Goal: Task Accomplishment & Management: Complete application form

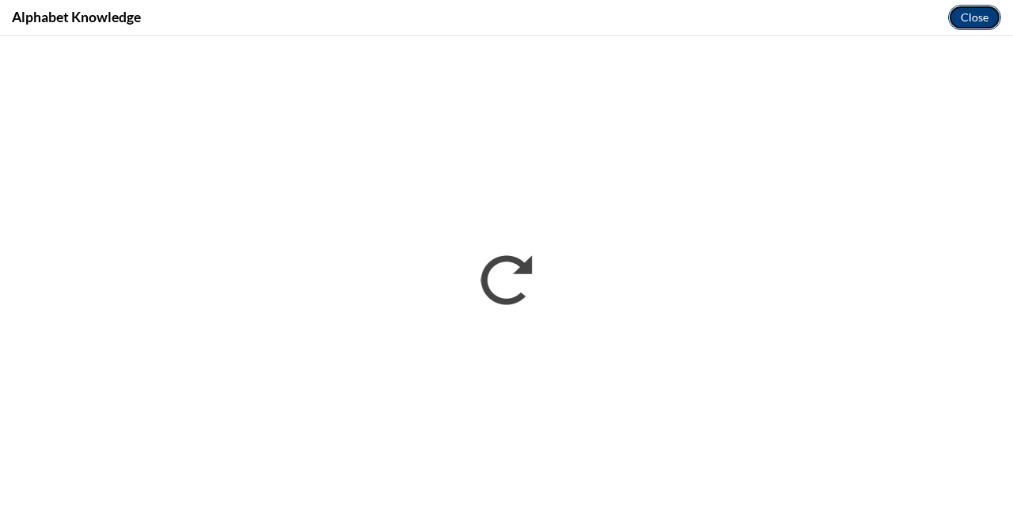
click at [980, 25] on button "Close" at bounding box center [975, 17] width 53 height 25
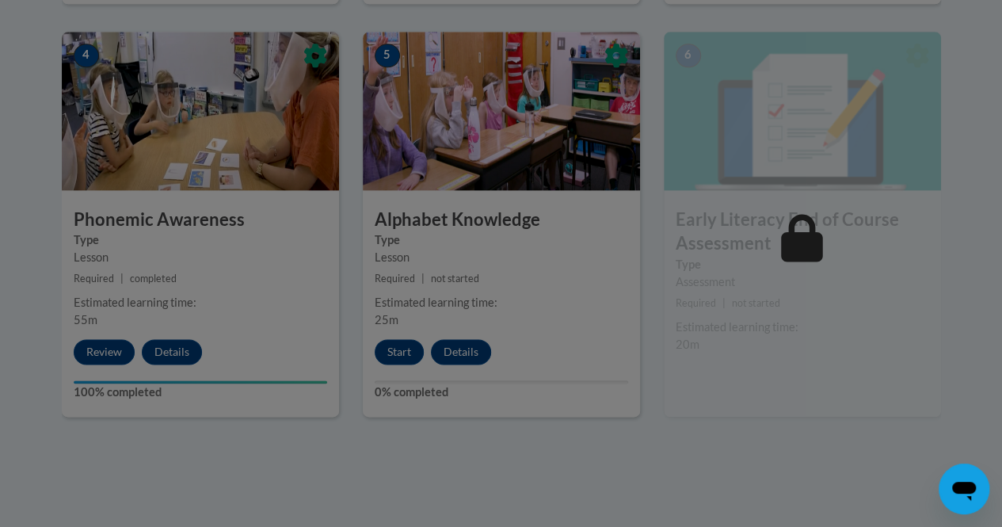
click at [634, 409] on div at bounding box center [501, 263] width 1002 height 527
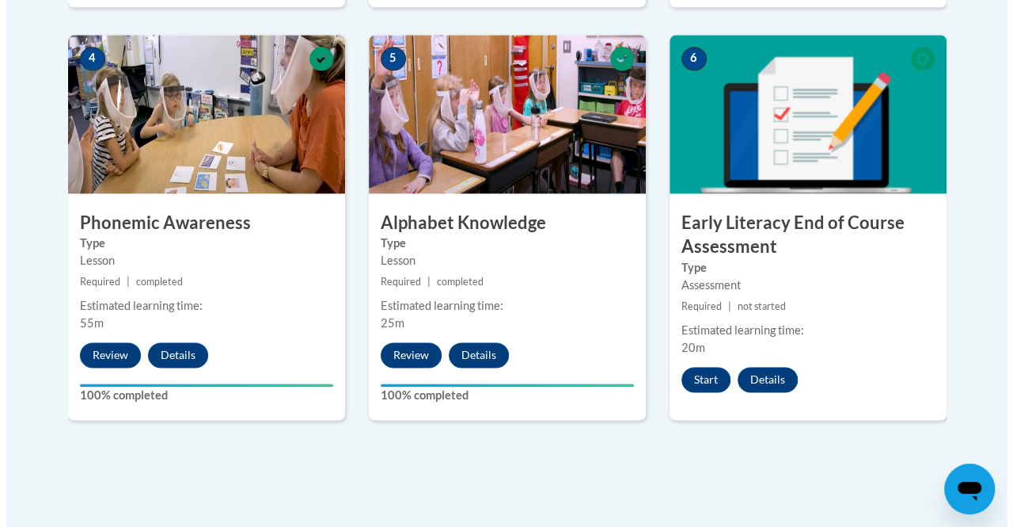
scroll to position [936, 0]
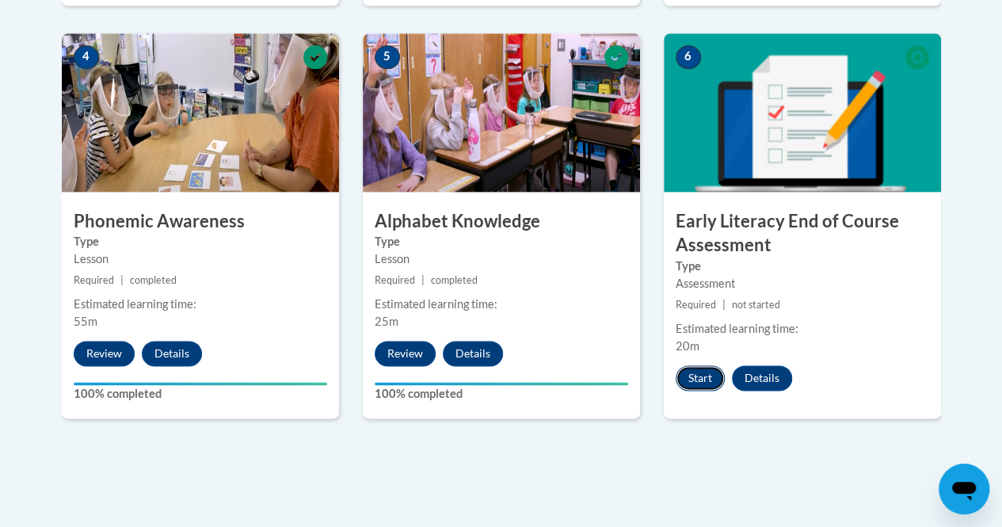
click at [695, 373] on button "Start" at bounding box center [699, 377] width 49 height 25
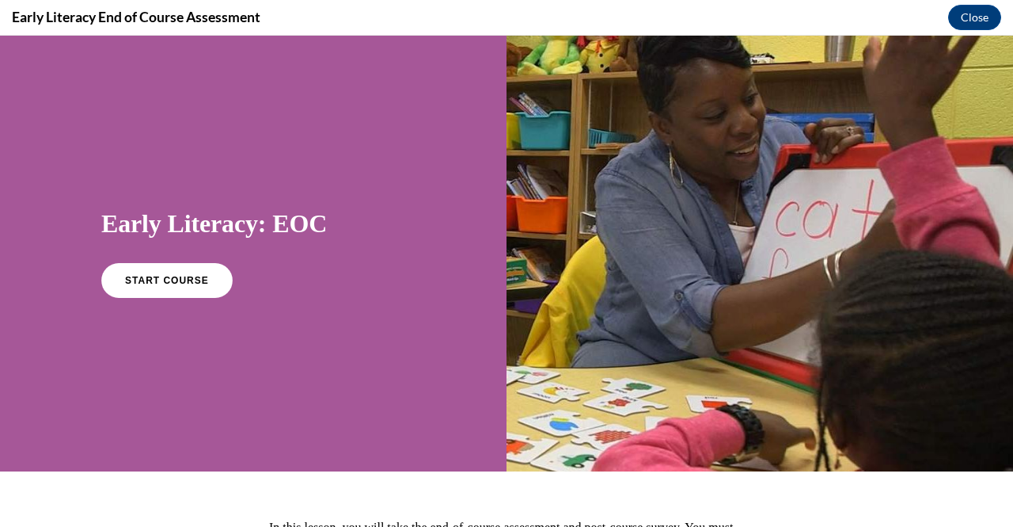
scroll to position [0, 0]
click at [161, 278] on span "START COURSE" at bounding box center [167, 281] width 88 height 12
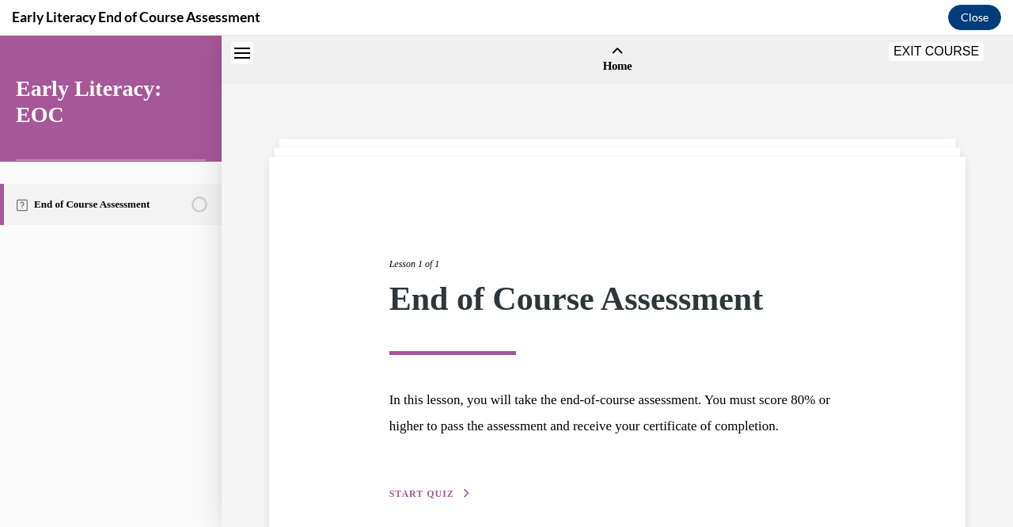
scroll to position [49, 0]
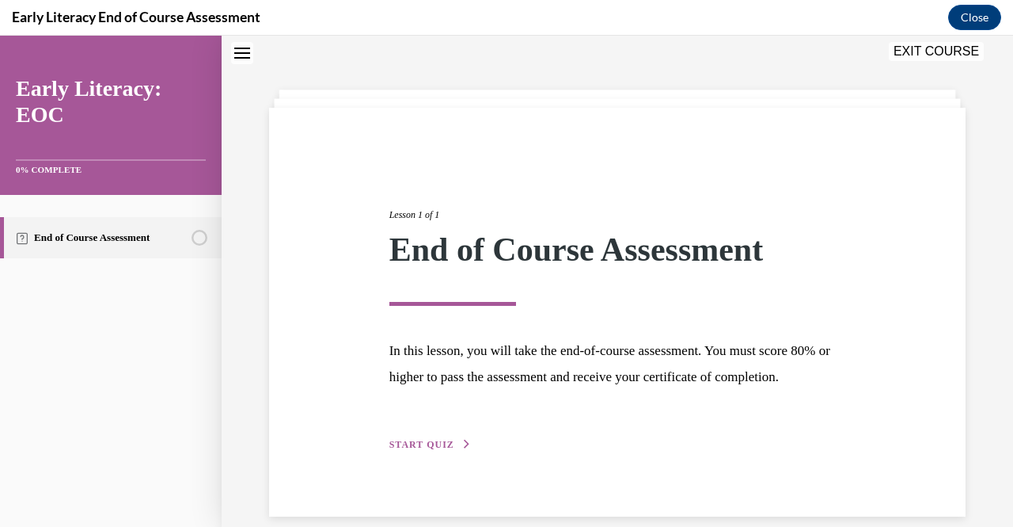
click at [419, 453] on div "Lesson 1 of 1 End of Course Assessment In this lesson, you will take the end-of…" at bounding box center [618, 312] width 481 height 282
click at [420, 450] on span "START QUIZ" at bounding box center [422, 444] width 65 height 11
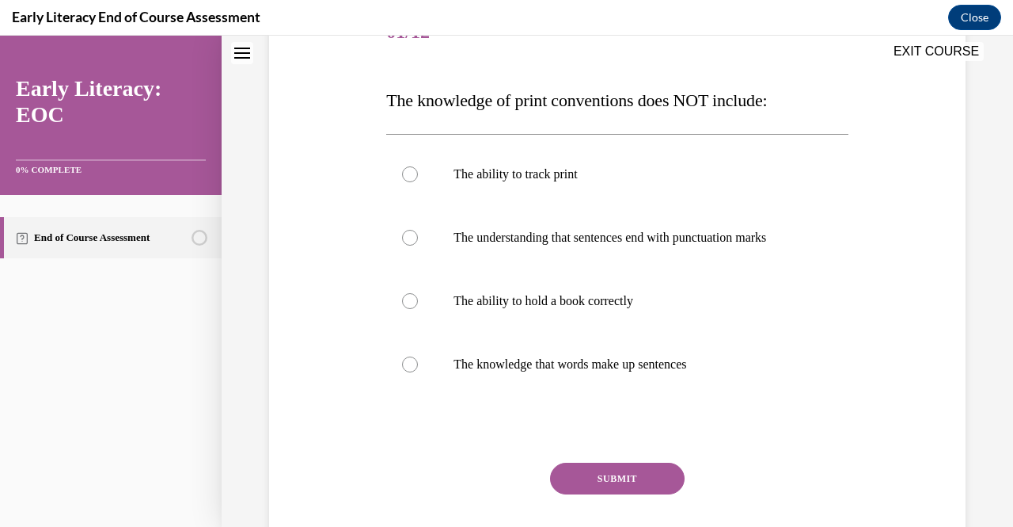
scroll to position [215, 0]
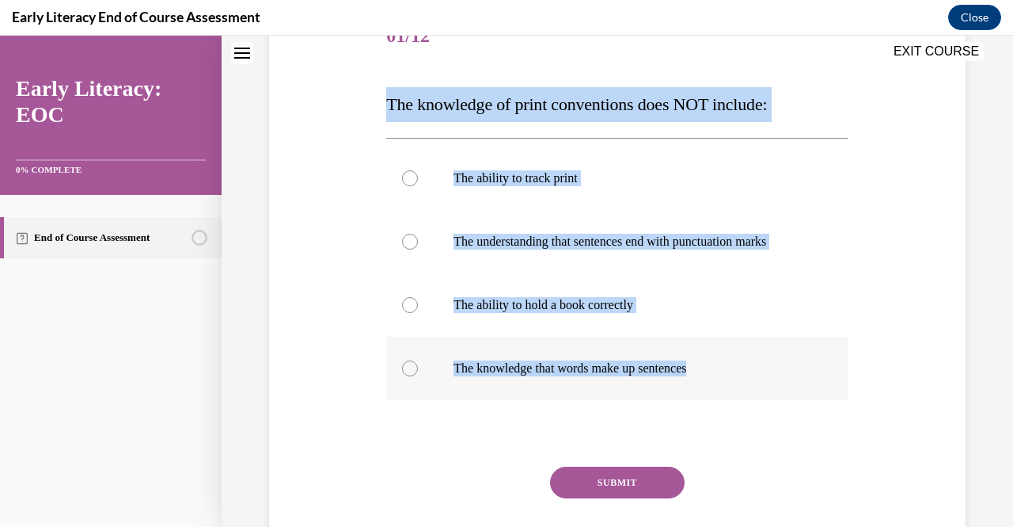
drag, startPoint x: 379, startPoint y: 105, endPoint x: 736, endPoint y: 375, distance: 446.6
click at [736, 375] on div "Question 01/12 The knowledge of print conventions does NOT include: The ability…" at bounding box center [617, 277] width 705 height 638
copy div "The knowledge of print conventions does NOT include: The ability to track print…"
click at [473, 313] on div at bounding box center [617, 304] width 462 height 63
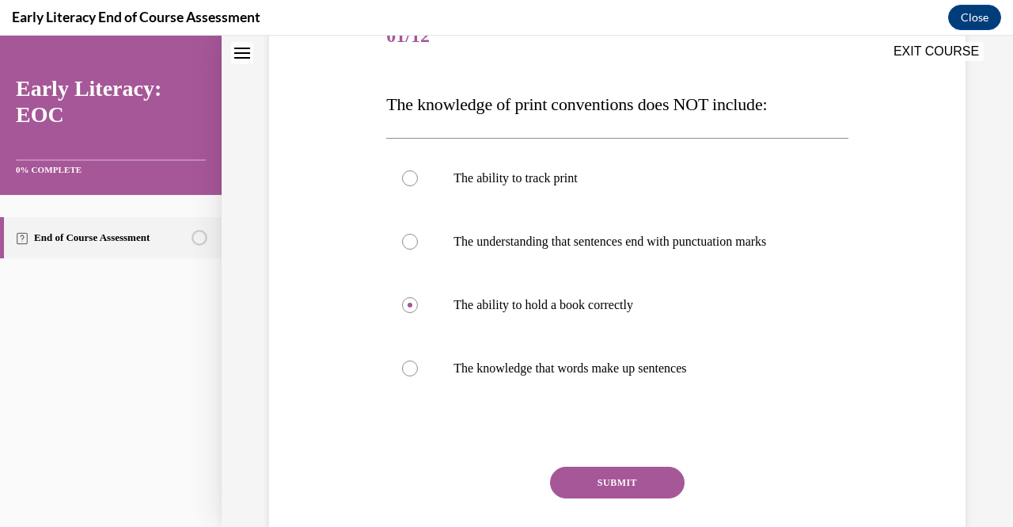
click at [565, 478] on button "SUBMIT" at bounding box center [617, 482] width 135 height 32
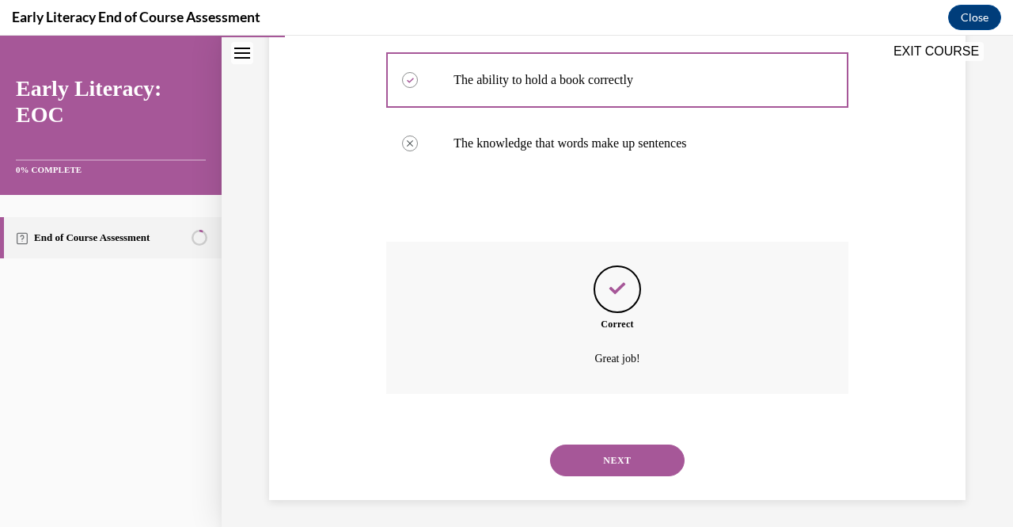
scroll to position [443, 0]
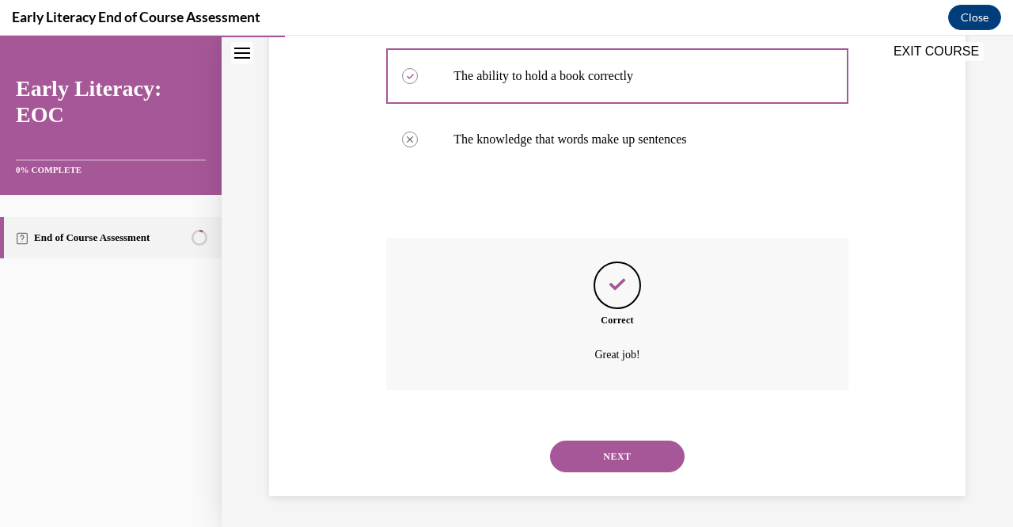
click at [646, 449] on button "NEXT" at bounding box center [617, 456] width 135 height 32
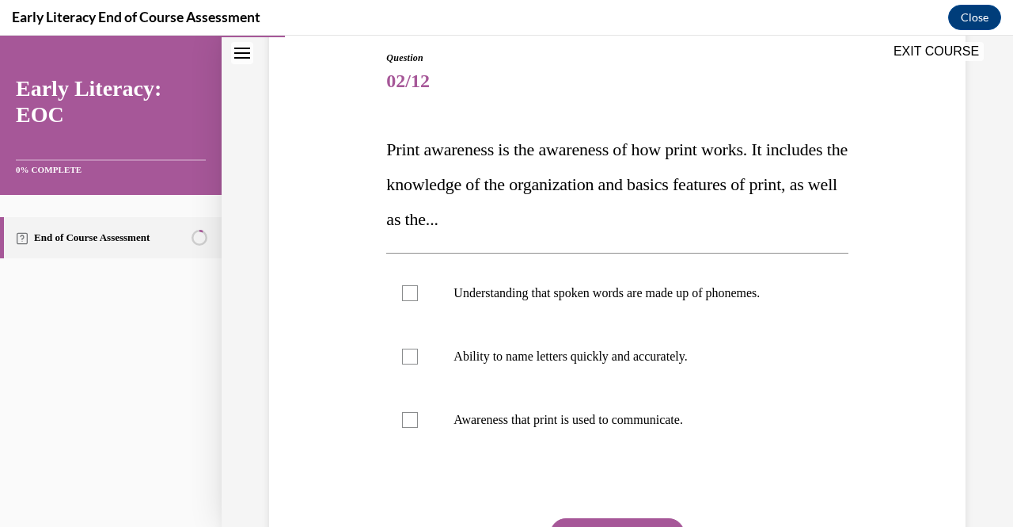
scroll to position [172, 0]
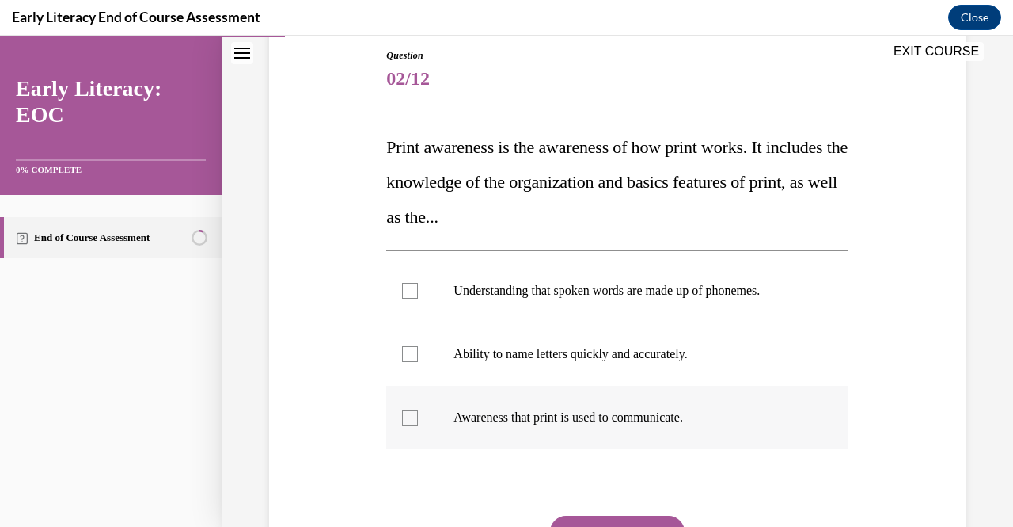
click at [407, 430] on div at bounding box center [617, 417] width 462 height 63
click at [409, 361] on div at bounding box center [617, 353] width 462 height 63
click at [568, 522] on button "SUBMIT" at bounding box center [617, 531] width 135 height 32
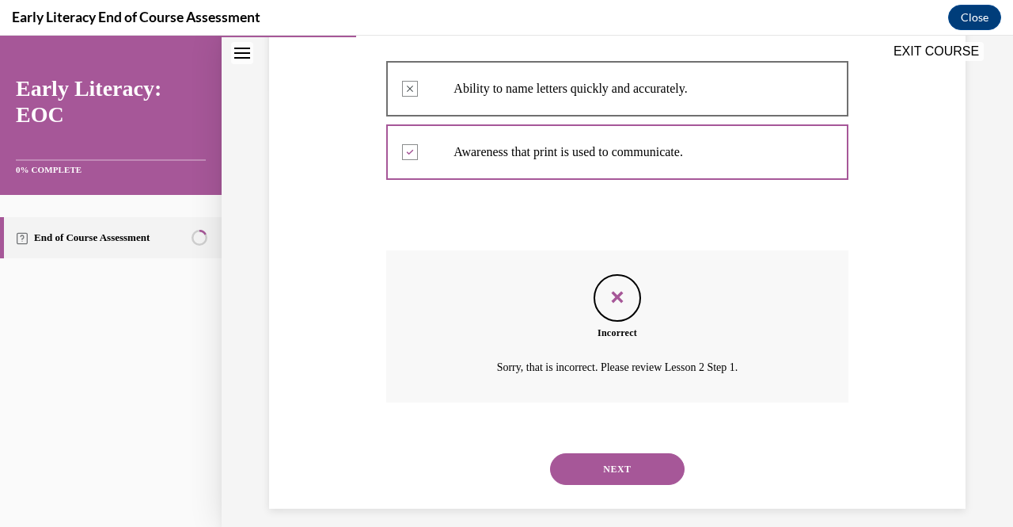
scroll to position [450, 0]
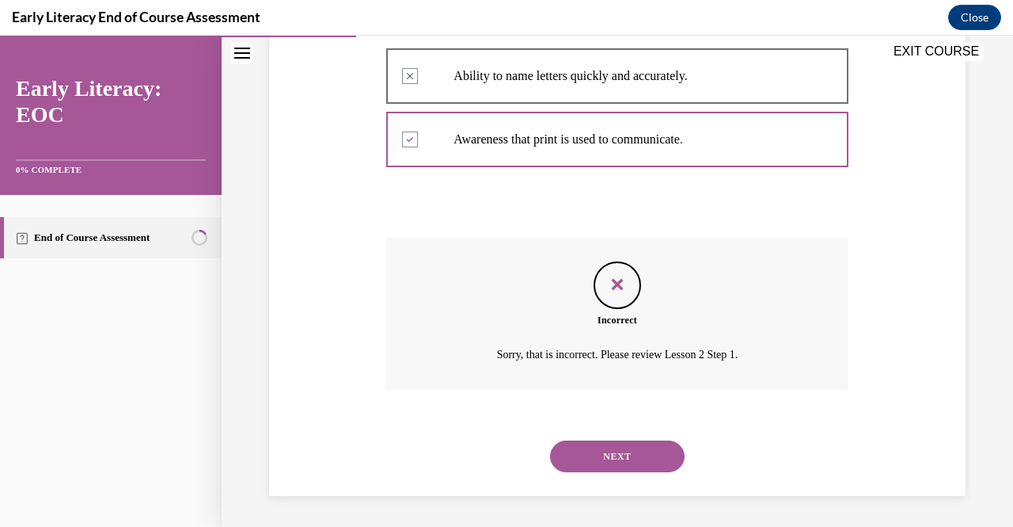
click at [614, 454] on button "NEXT" at bounding box center [617, 456] width 135 height 32
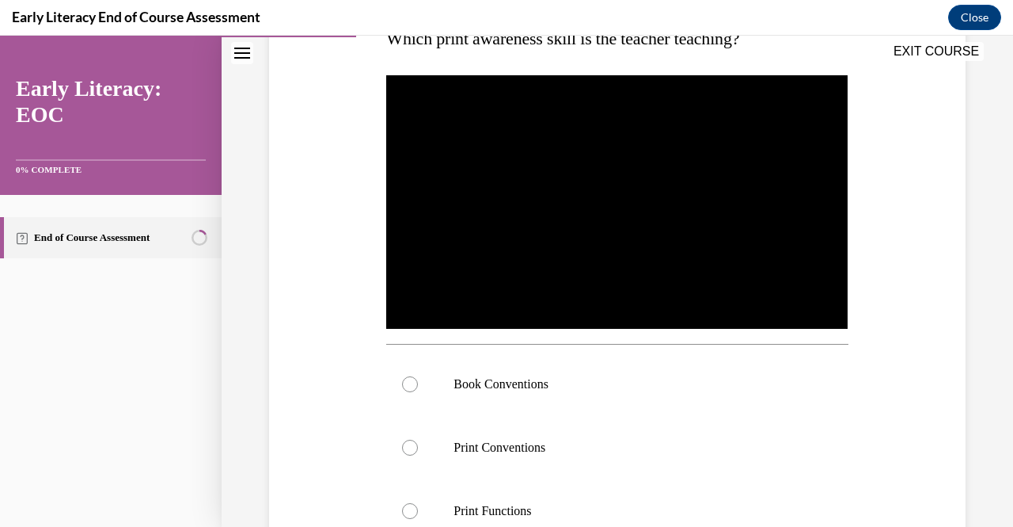
scroll to position [271, 0]
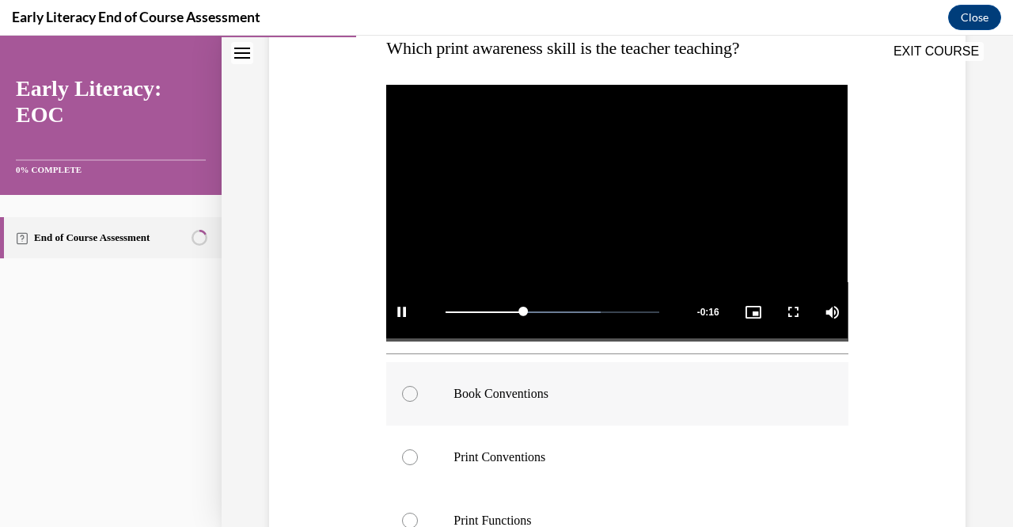
click at [542, 376] on div at bounding box center [617, 393] width 462 height 63
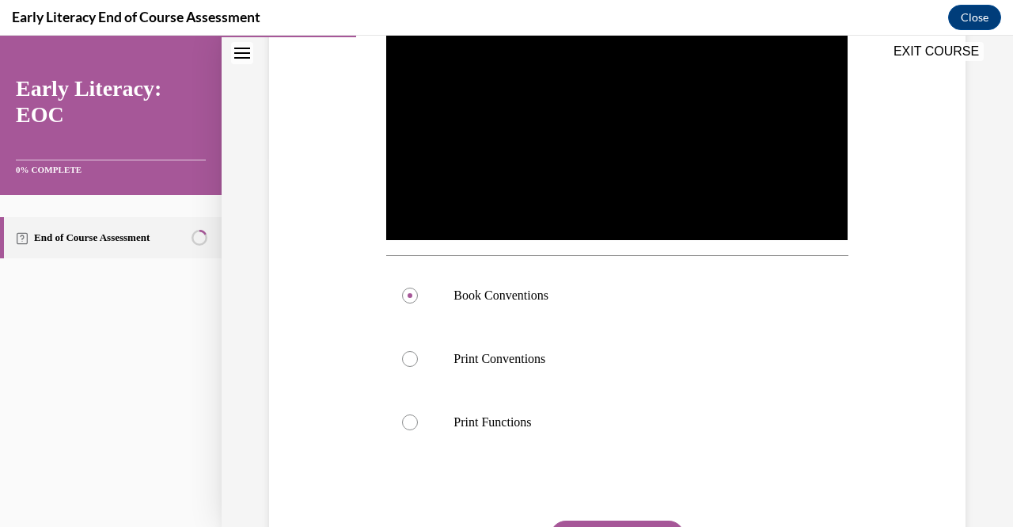
scroll to position [391, 0]
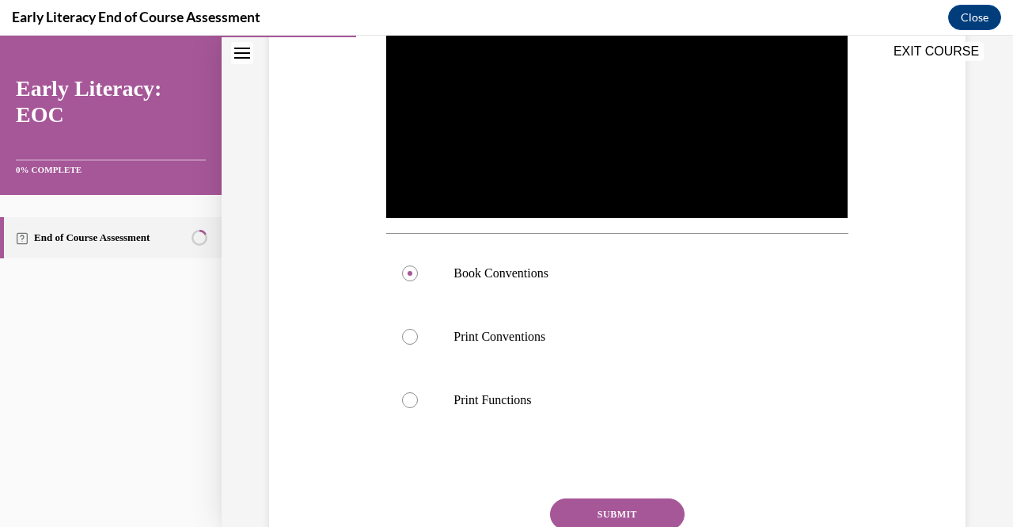
click at [637, 498] on button "SUBMIT" at bounding box center [617, 514] width 135 height 32
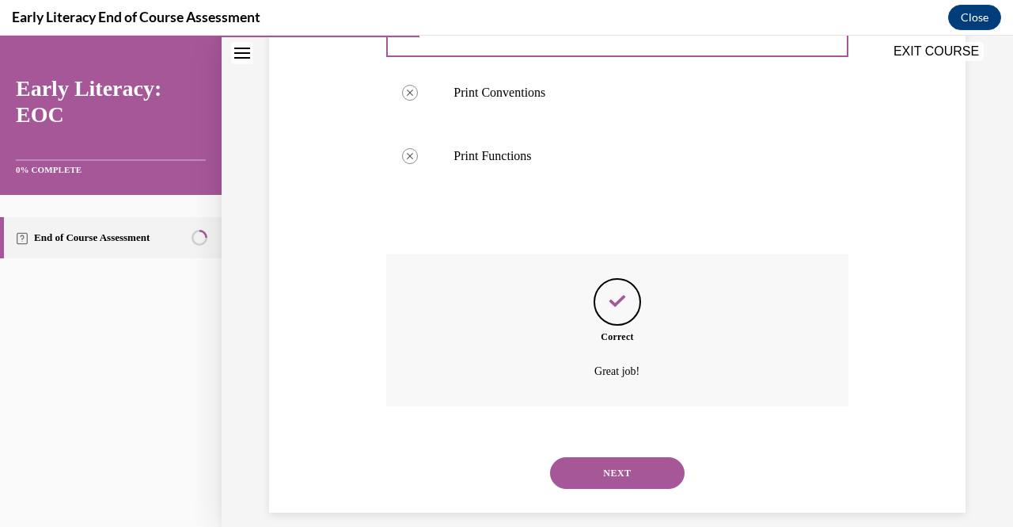
scroll to position [647, 0]
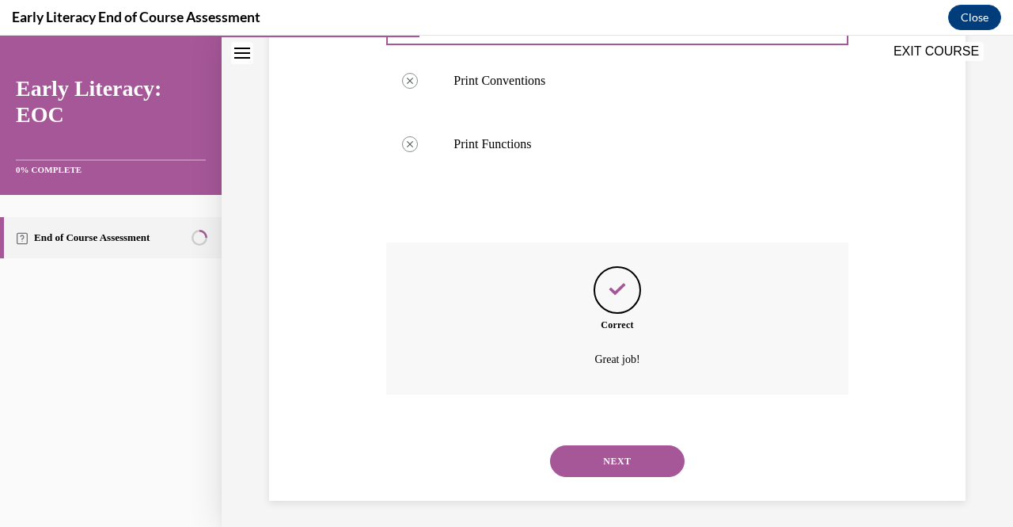
click at [641, 460] on button "NEXT" at bounding box center [617, 461] width 135 height 32
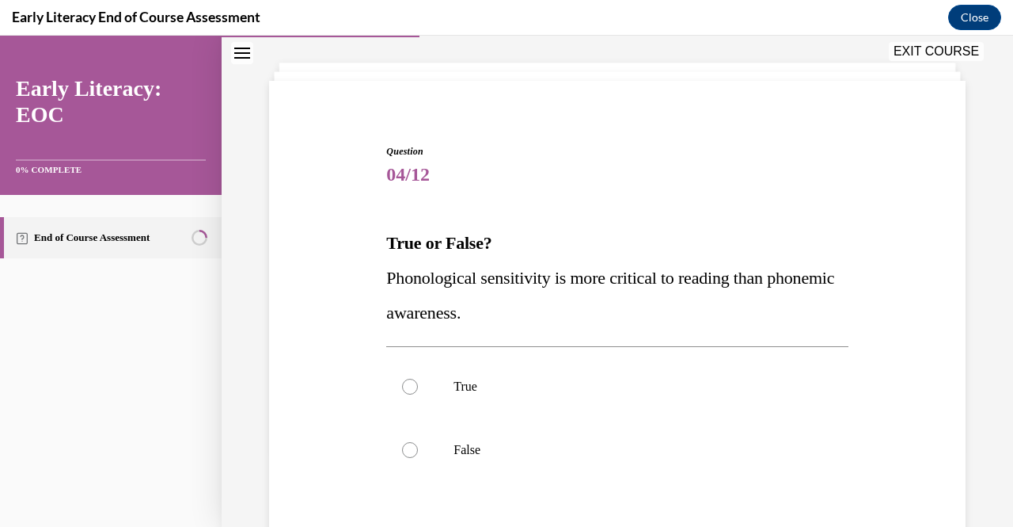
scroll to position [117, 0]
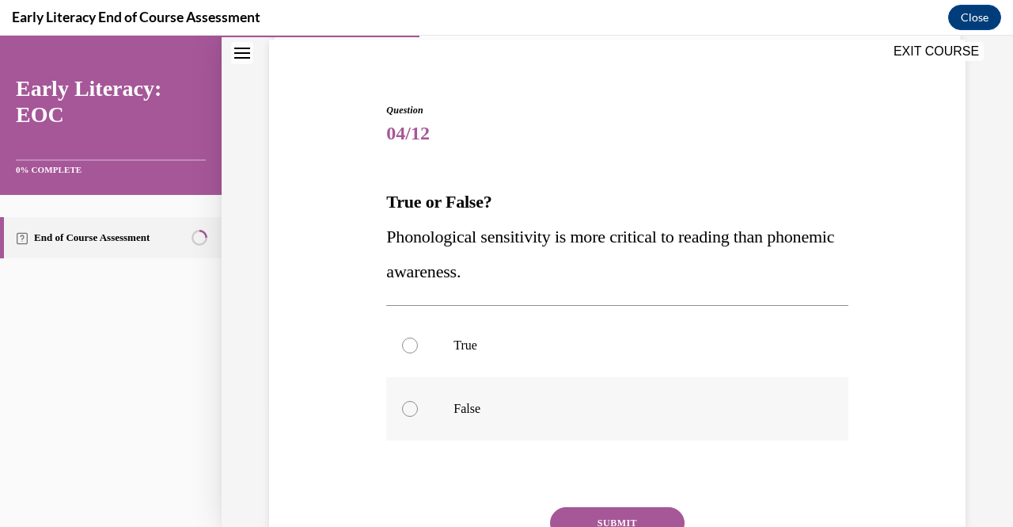
click at [424, 386] on div at bounding box center [617, 408] width 462 height 63
click at [578, 511] on button "SUBMIT" at bounding box center [617, 523] width 135 height 32
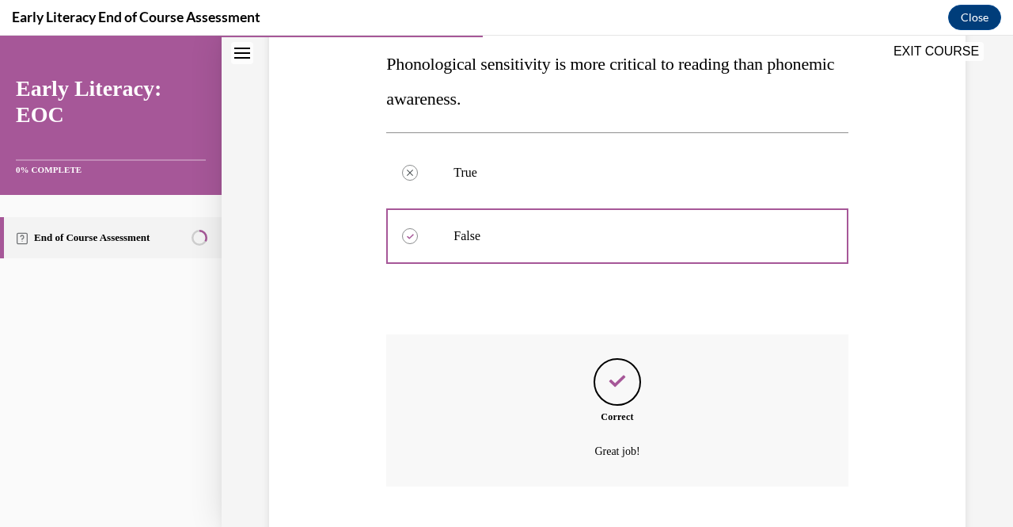
scroll to position [386, 0]
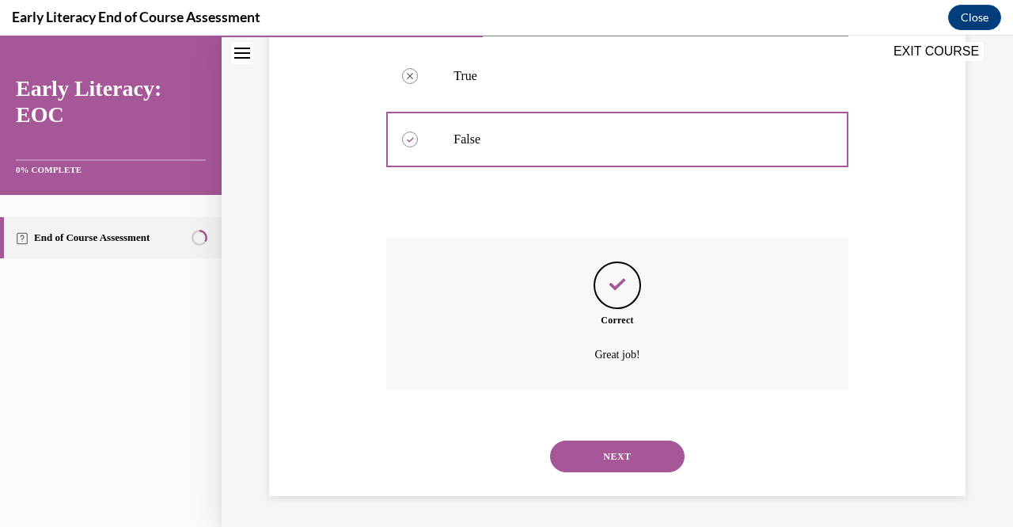
click at [618, 453] on button "NEXT" at bounding box center [617, 456] width 135 height 32
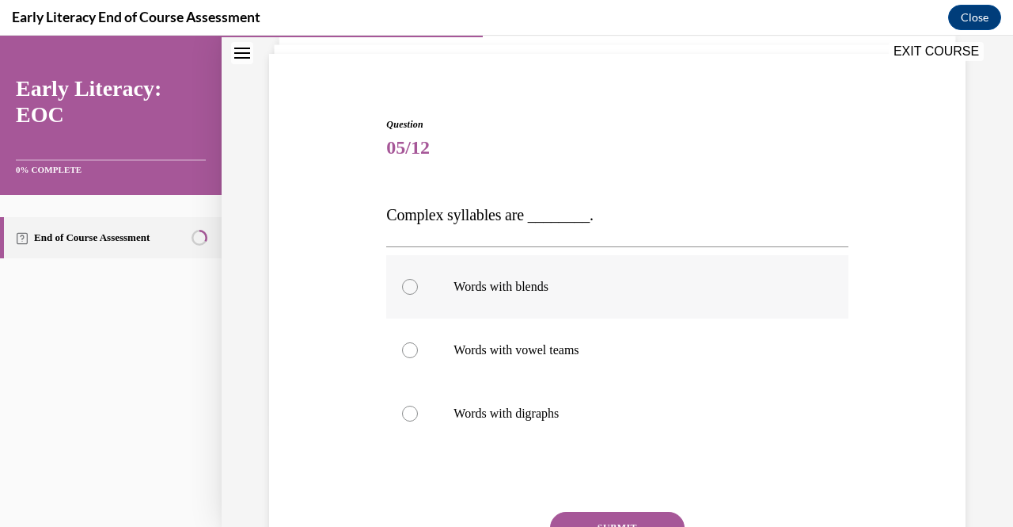
scroll to position [157, 0]
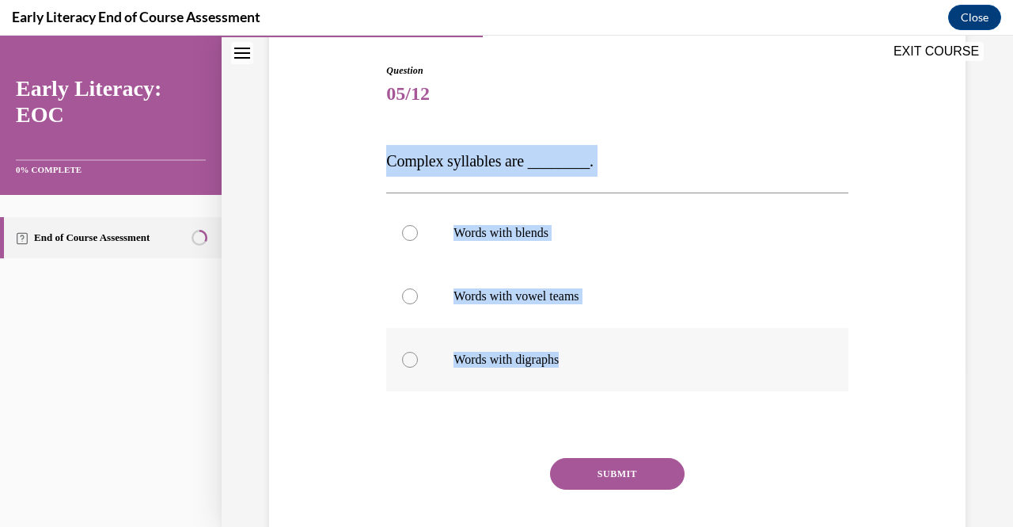
drag, startPoint x: 372, startPoint y: 150, endPoint x: 565, endPoint y: 363, distance: 287.0
click at [565, 363] on div "Question 05/12 Complex syllables are ________. Words with blends Words with vow…" at bounding box center [617, 302] width 705 height 572
copy div "Complex syllables are ________. Words with blends Words with vowel teams Words …"
click at [489, 231] on p "Words with blends" at bounding box center [631, 233] width 355 height 16
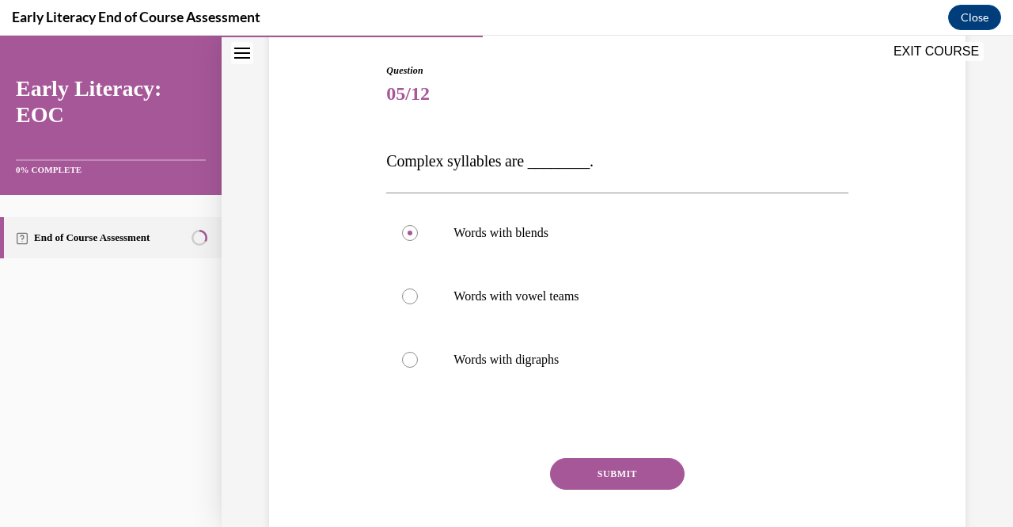
click at [583, 493] on div "SUBMIT" at bounding box center [617, 497] width 462 height 79
click at [588, 482] on button "SUBMIT" at bounding box center [617, 474] width 135 height 32
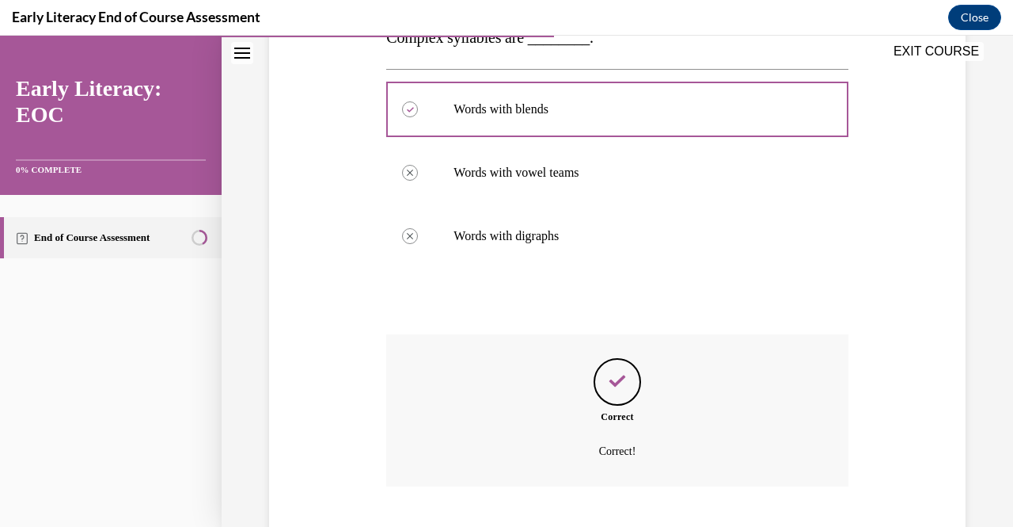
scroll to position [377, 0]
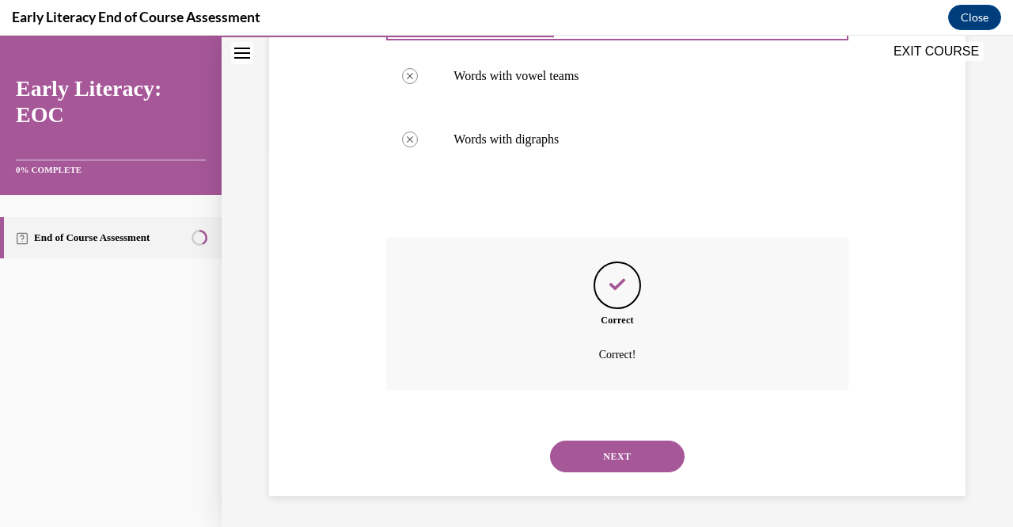
click at [627, 449] on button "NEXT" at bounding box center [617, 456] width 135 height 32
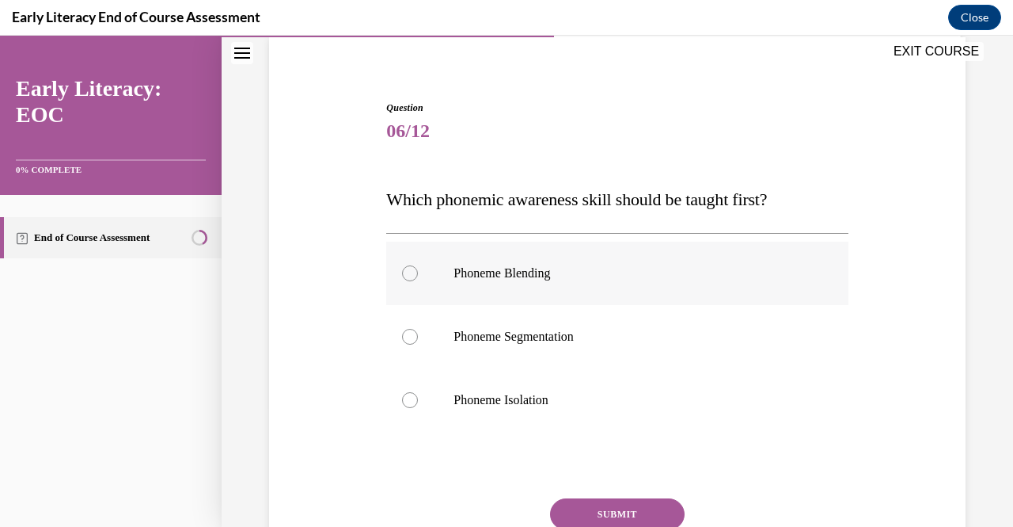
scroll to position [175, 0]
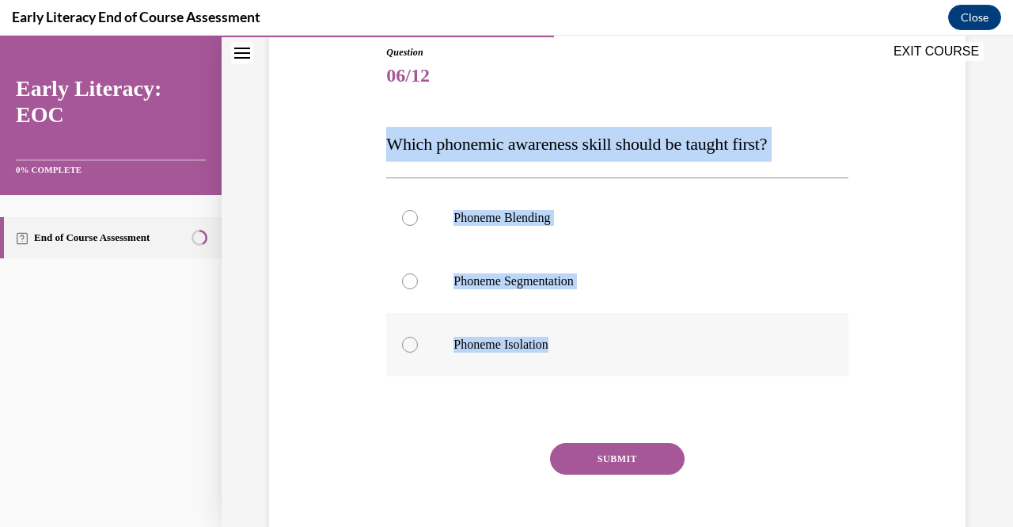
drag, startPoint x: 380, startPoint y: 142, endPoint x: 565, endPoint y: 347, distance: 276.4
click at [565, 347] on div "Question 06/12 Which phonemic awareness skill should be taught first? Phoneme B…" at bounding box center [617, 296] width 470 height 551
copy div "Which phonemic awareness skill should be taught first? Phoneme Blending Phoneme…"
click at [459, 343] on p "Phoneme Isolation" at bounding box center [631, 345] width 355 height 16
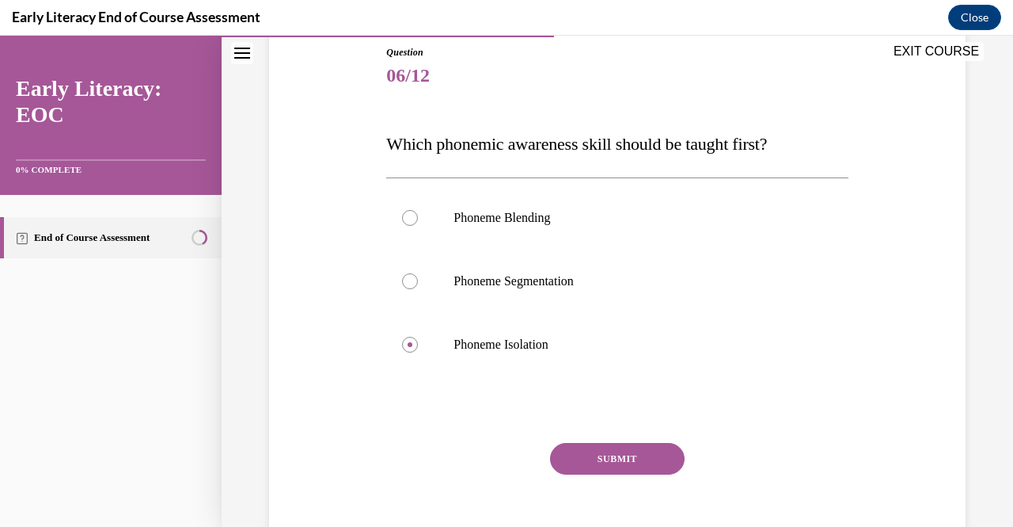
click at [602, 468] on button "SUBMIT" at bounding box center [617, 459] width 135 height 32
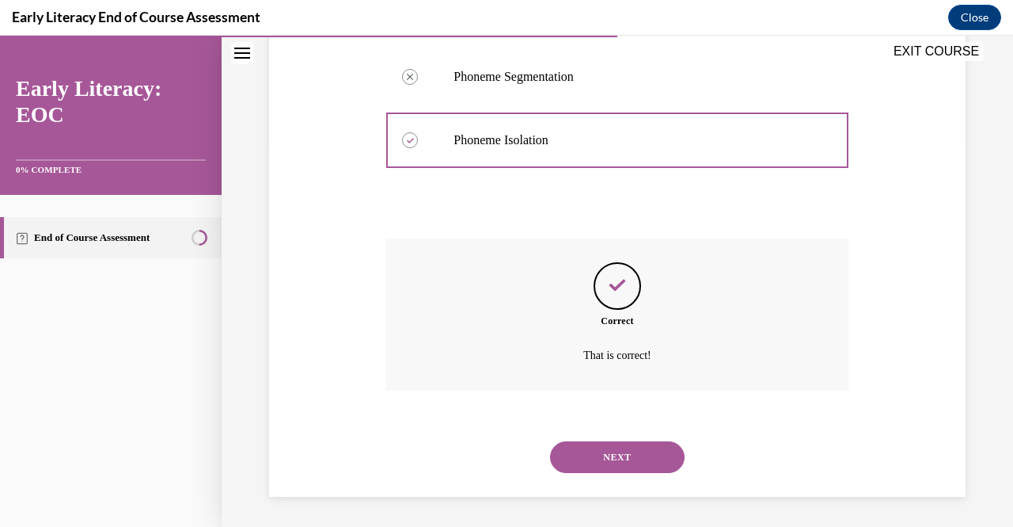
scroll to position [380, 0]
click at [637, 454] on button "NEXT" at bounding box center [617, 456] width 135 height 32
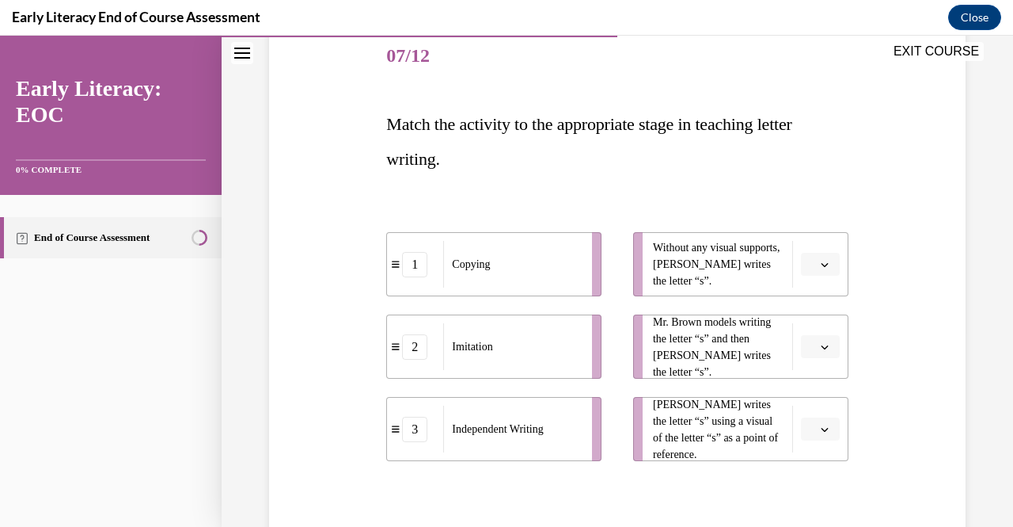
scroll to position [196, 0]
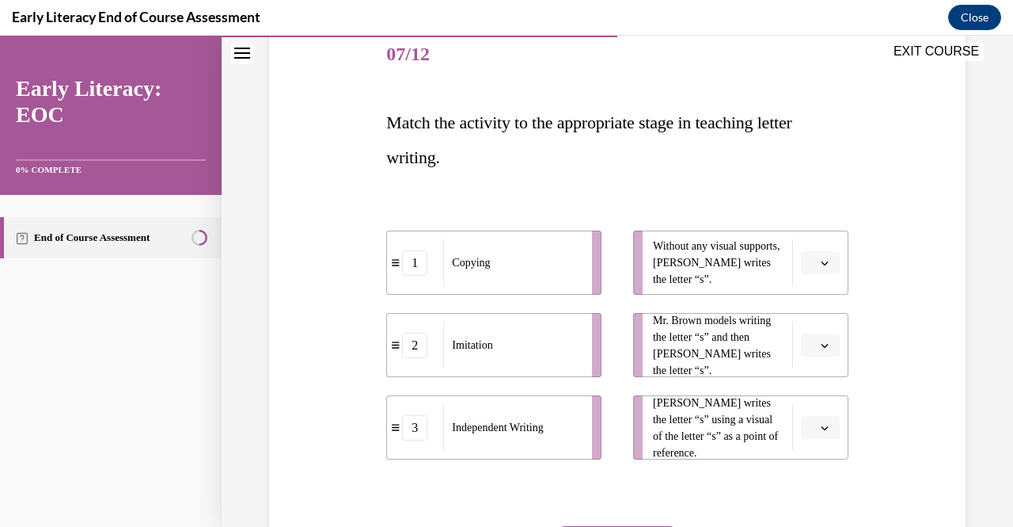
click at [808, 262] on button "button" at bounding box center [820, 263] width 39 height 24
click at [797, 397] on div "3" at bounding box center [808, 393] width 39 height 32
click at [801, 336] on button "button" at bounding box center [820, 345] width 39 height 24
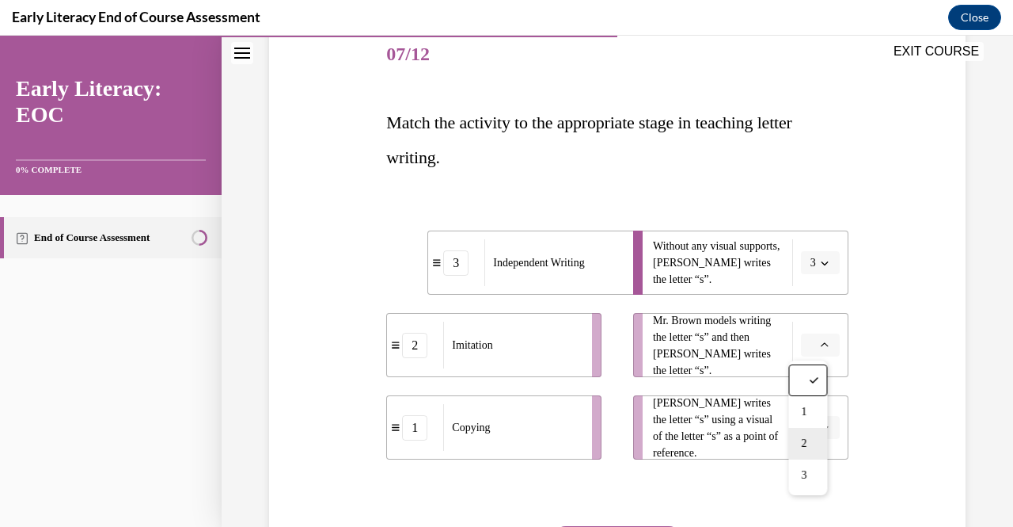
click at [803, 447] on span "2" at bounding box center [804, 443] width 6 height 13
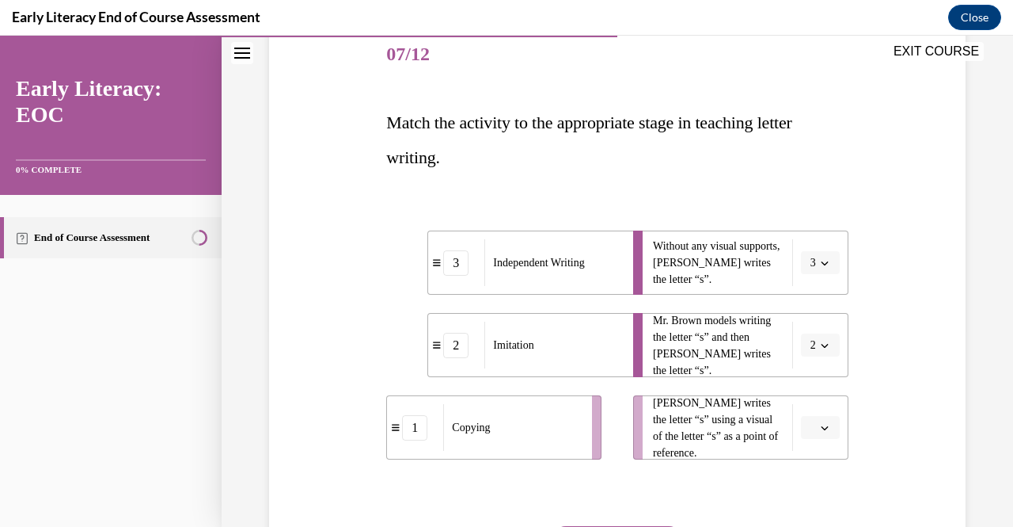
click at [811, 435] on button "button" at bounding box center [820, 428] width 39 height 24
click at [809, 330] on div "1" at bounding box center [808, 329] width 39 height 32
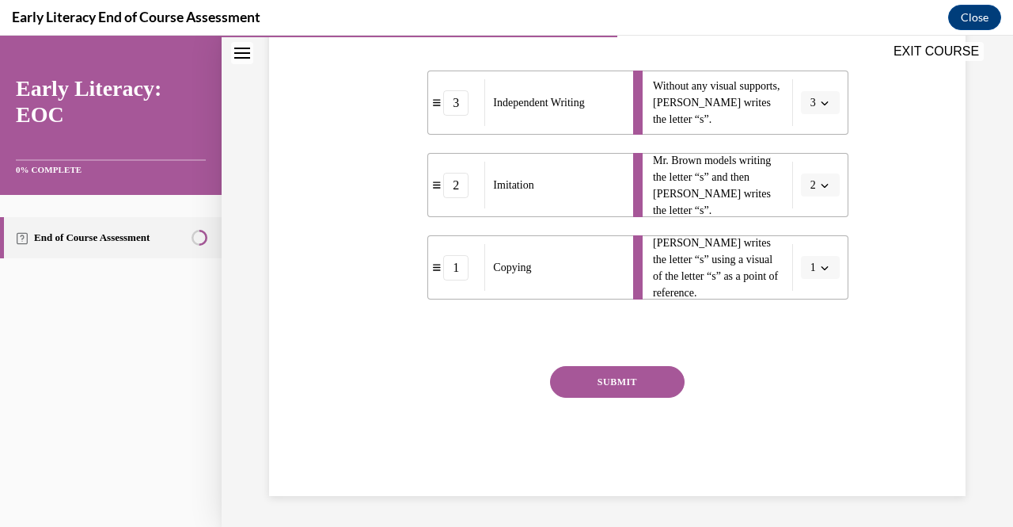
click at [867, 349] on div "Question 07/12 Match the activity to the appropriate stage in teaching letter w…" at bounding box center [617, 155] width 705 height 679
click at [643, 382] on button "SUBMIT" at bounding box center [617, 382] width 135 height 32
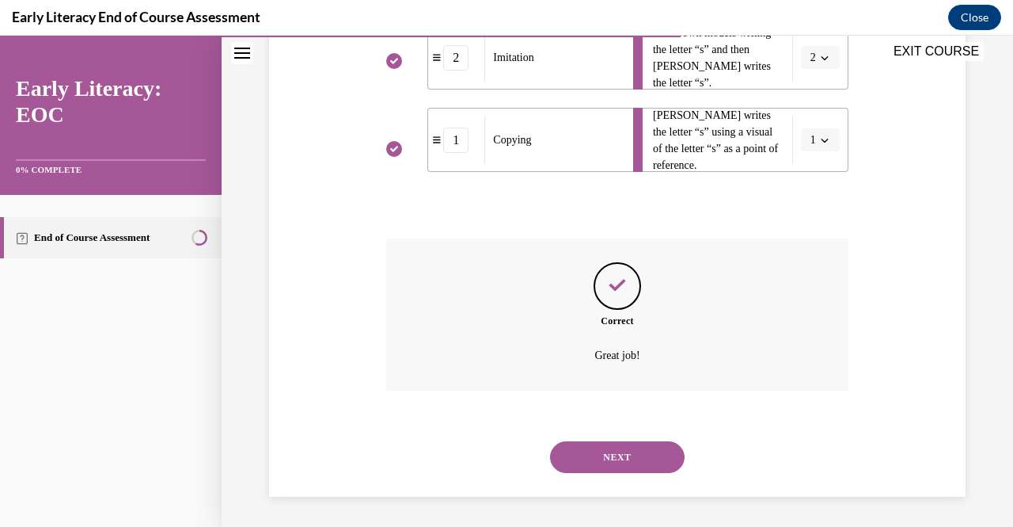
scroll to position [485, 0]
click at [654, 448] on button "NEXT" at bounding box center [617, 456] width 135 height 32
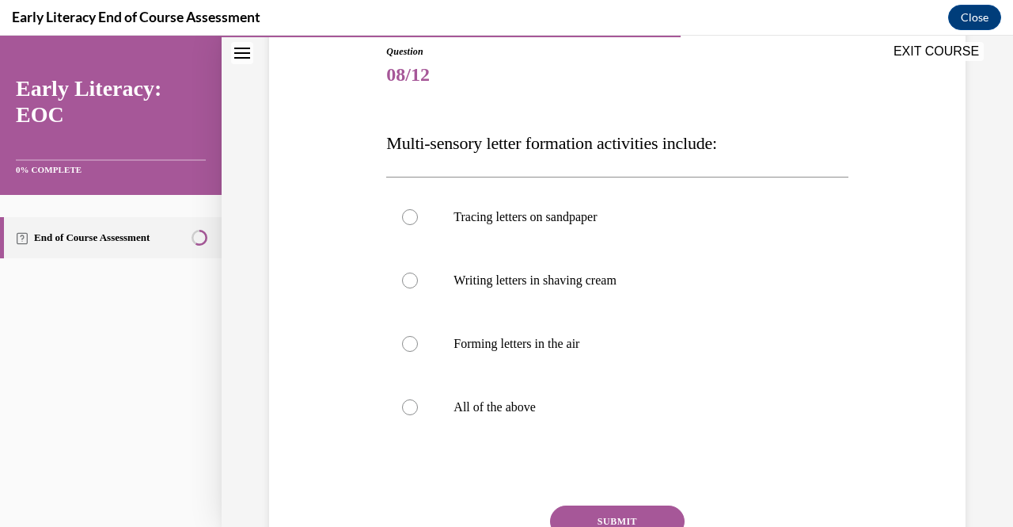
scroll to position [197, 0]
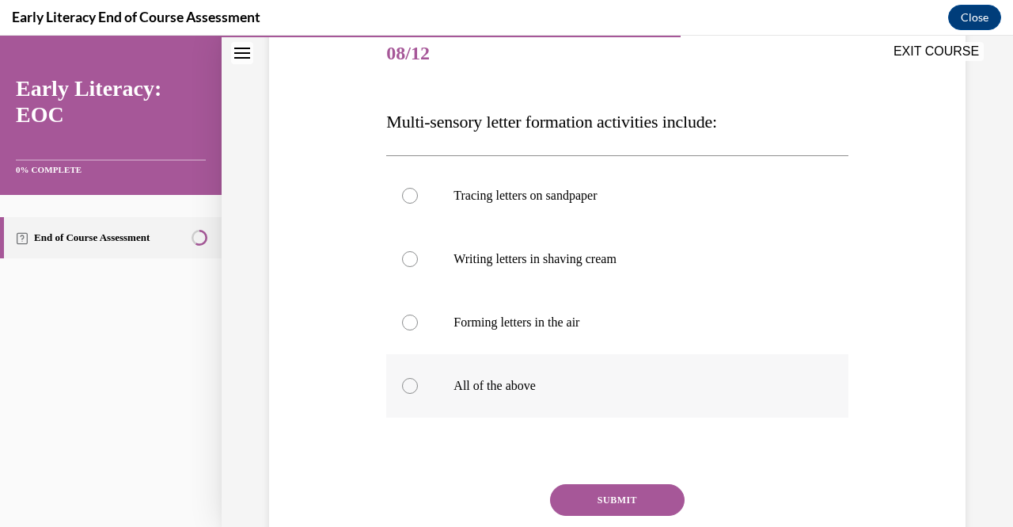
click at [408, 378] on div at bounding box center [410, 386] width 16 height 16
click at [589, 501] on button "SUBMIT" at bounding box center [617, 500] width 135 height 32
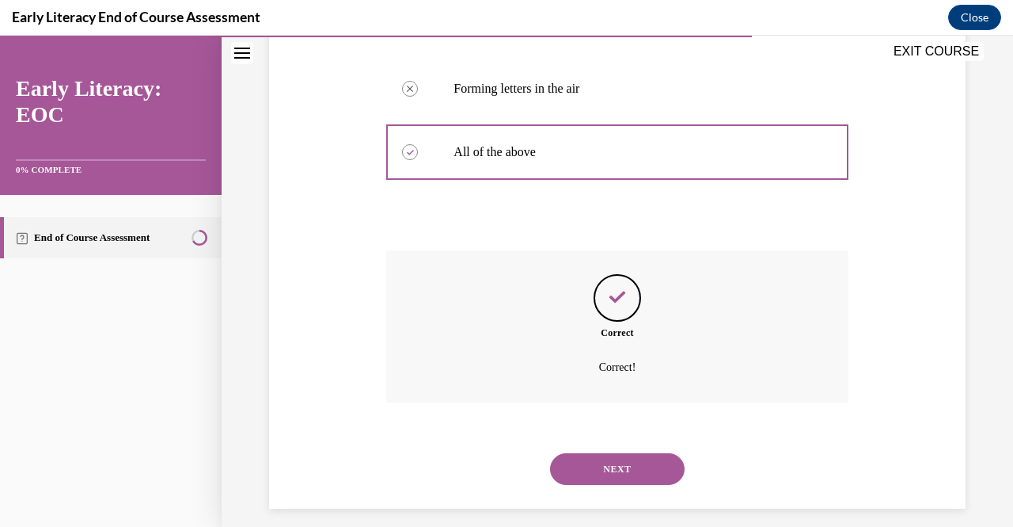
scroll to position [443, 0]
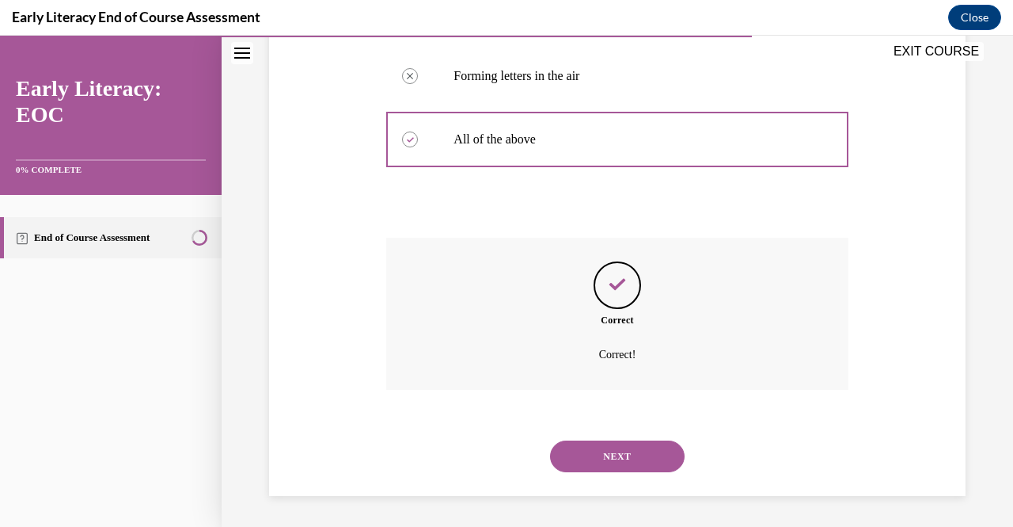
click at [608, 455] on button "NEXT" at bounding box center [617, 456] width 135 height 32
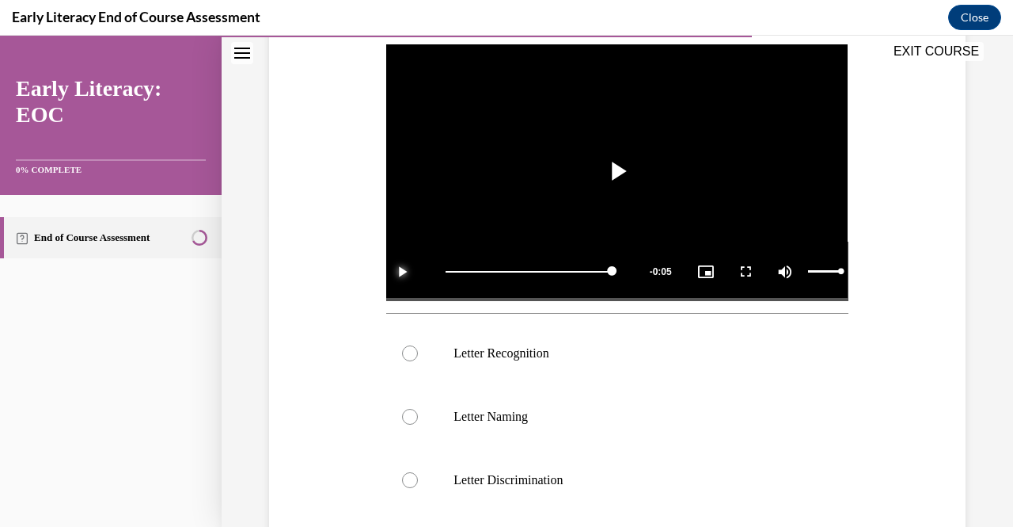
scroll to position [320, 0]
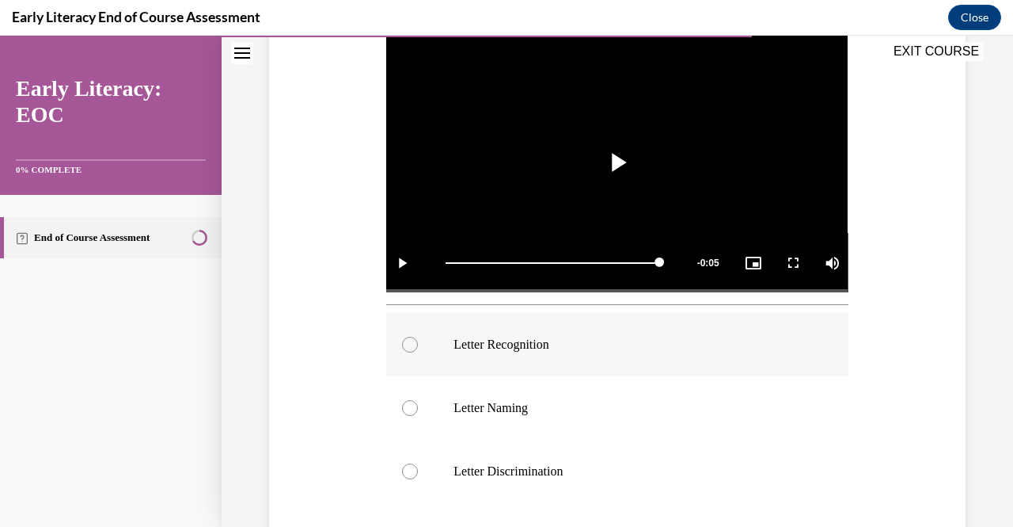
click at [574, 326] on div at bounding box center [617, 344] width 462 height 63
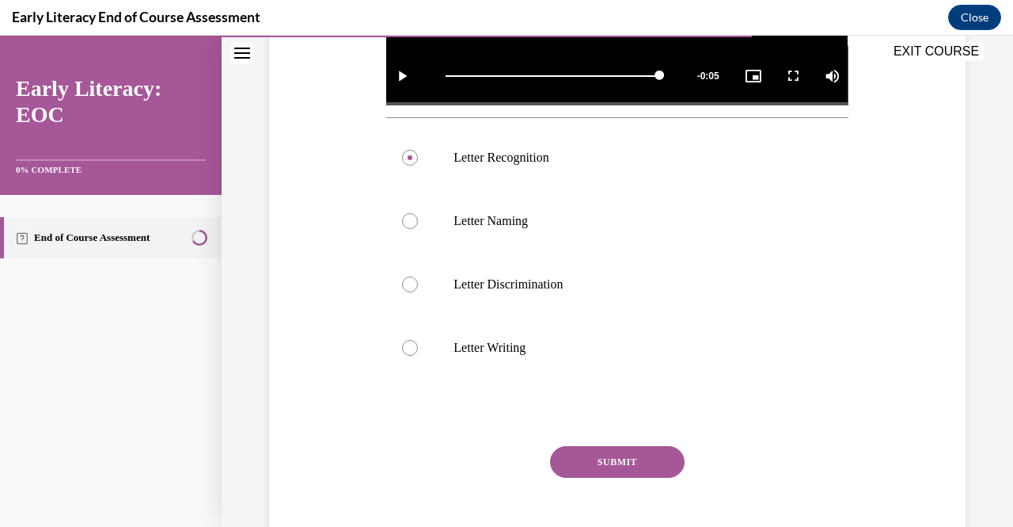
click at [654, 459] on button "SUBMIT" at bounding box center [617, 462] width 135 height 32
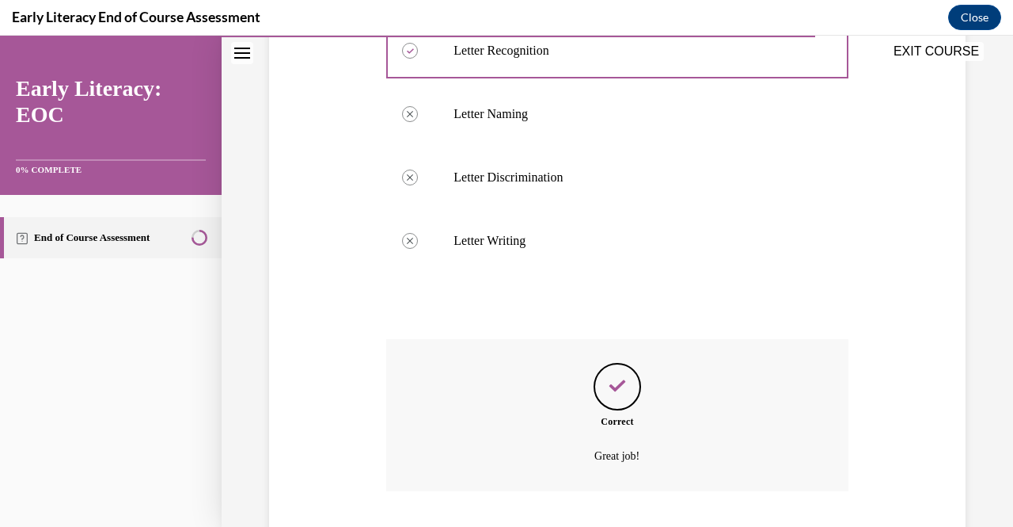
scroll to position [710, 0]
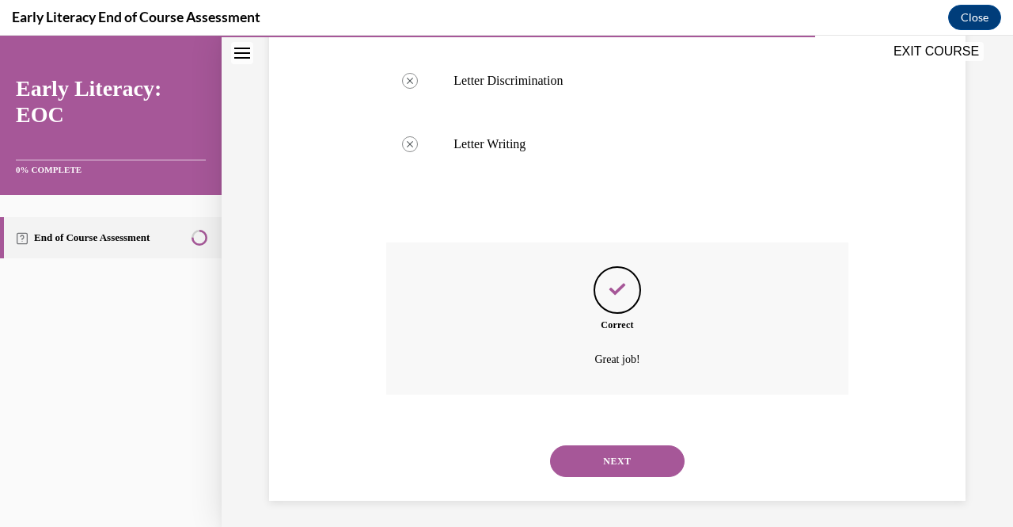
click at [633, 469] on button "NEXT" at bounding box center [617, 461] width 135 height 32
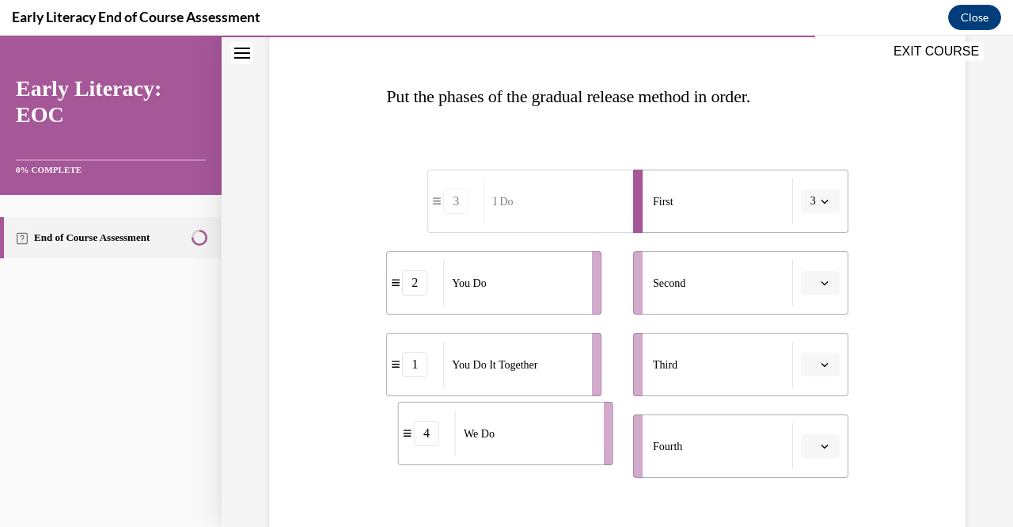
scroll to position [242, 0]
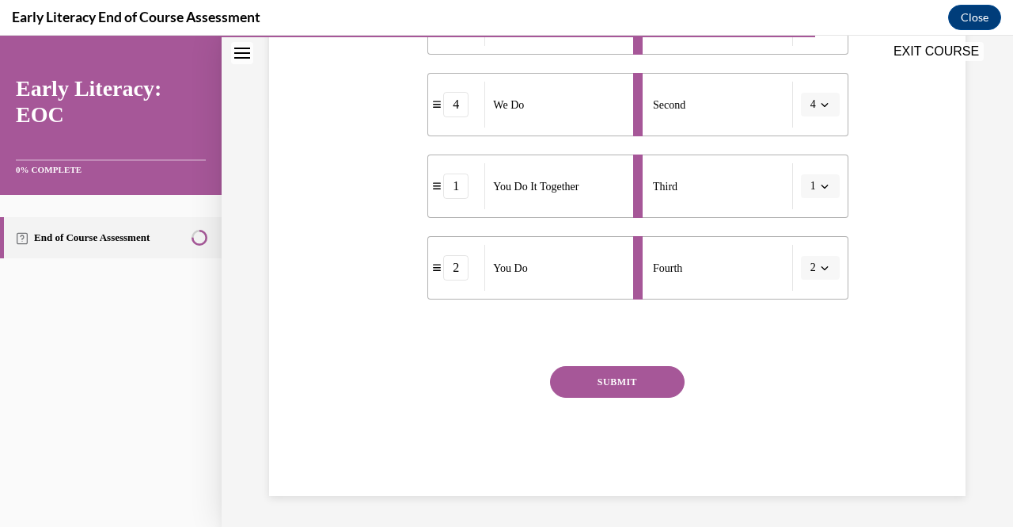
click at [626, 385] on button "SUBMIT" at bounding box center [617, 382] width 135 height 32
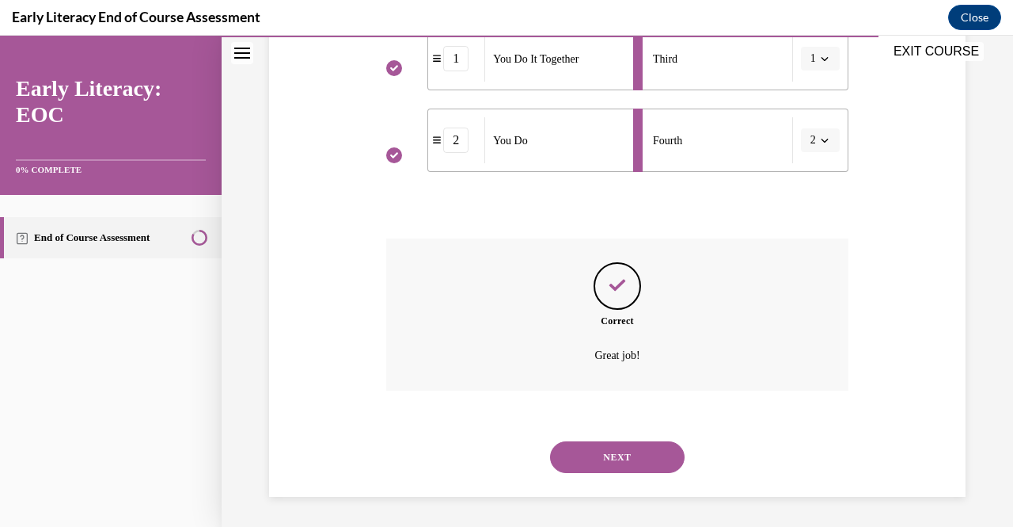
scroll to position [529, 0]
click at [623, 461] on button "NEXT" at bounding box center [617, 456] width 135 height 32
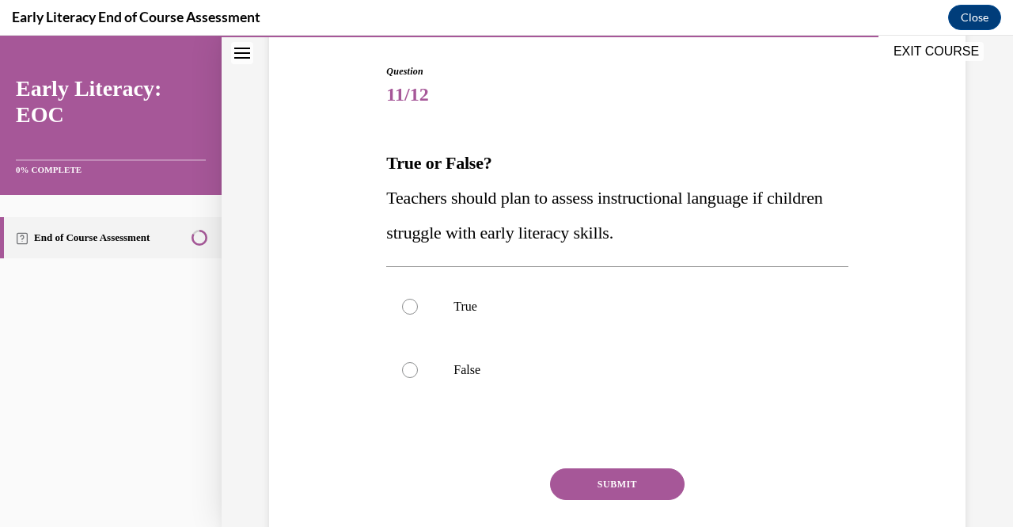
scroll to position [158, 0]
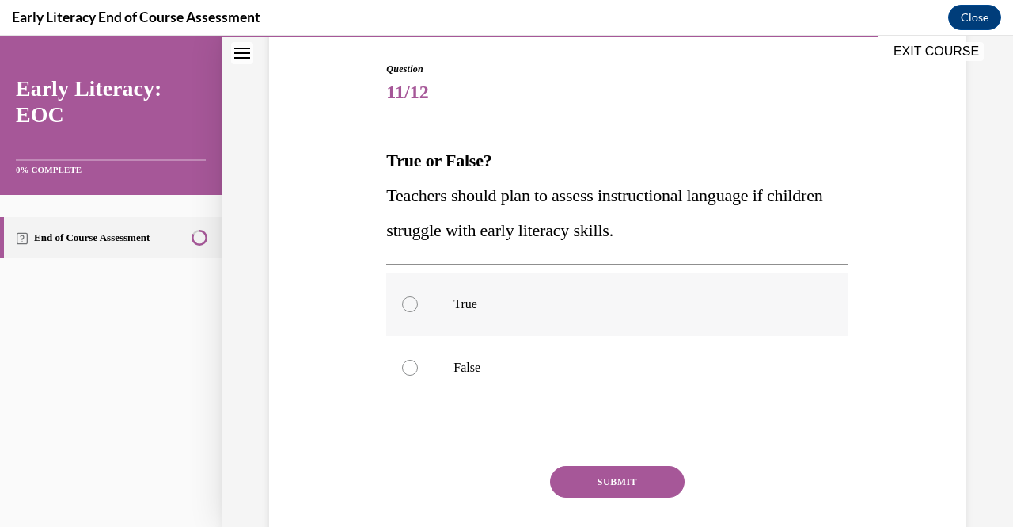
click at [431, 319] on div at bounding box center [617, 303] width 462 height 63
click at [556, 477] on button "SUBMIT" at bounding box center [617, 482] width 135 height 32
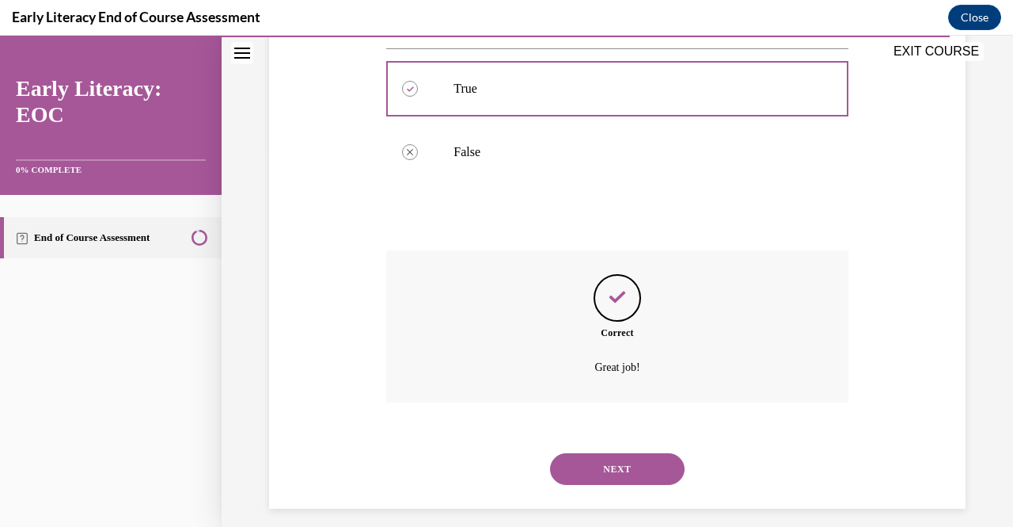
scroll to position [386, 0]
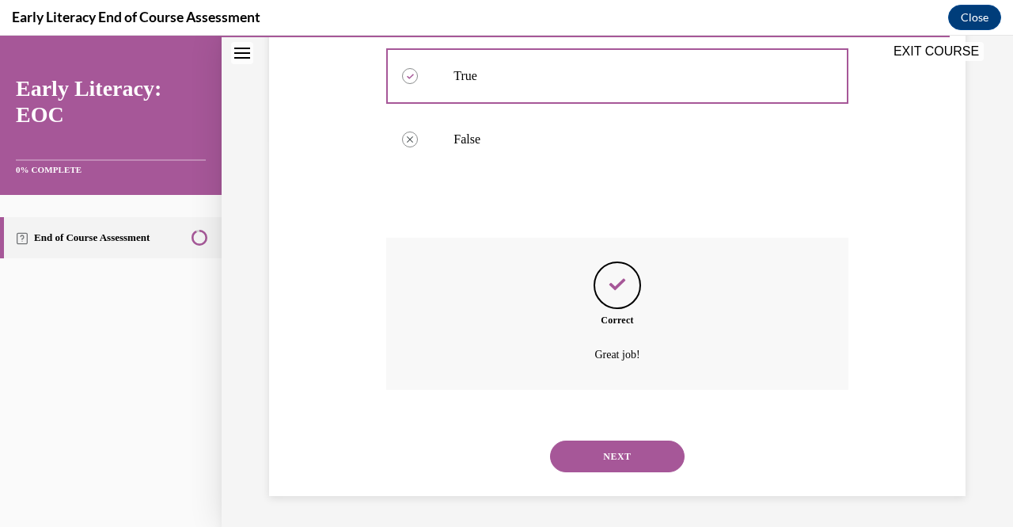
click at [627, 464] on button "NEXT" at bounding box center [617, 456] width 135 height 32
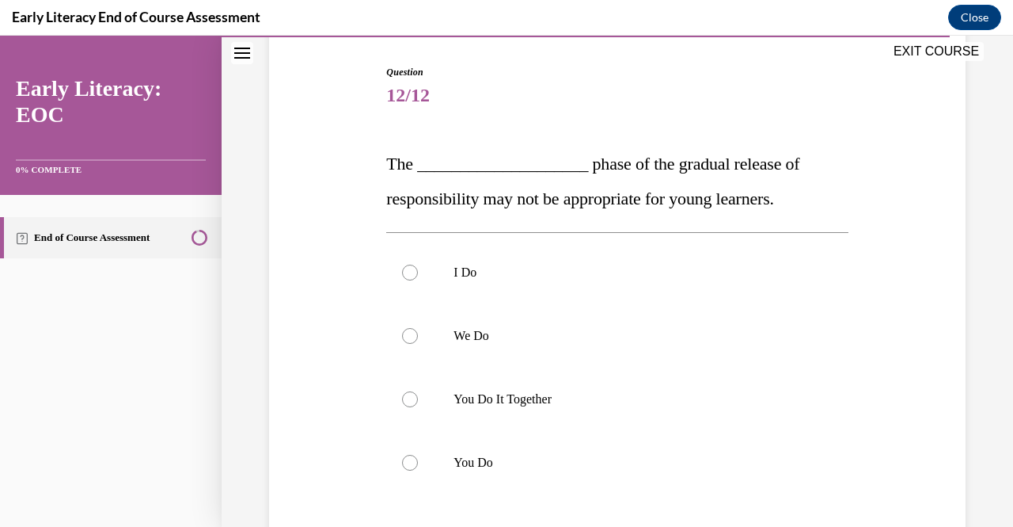
scroll to position [158, 0]
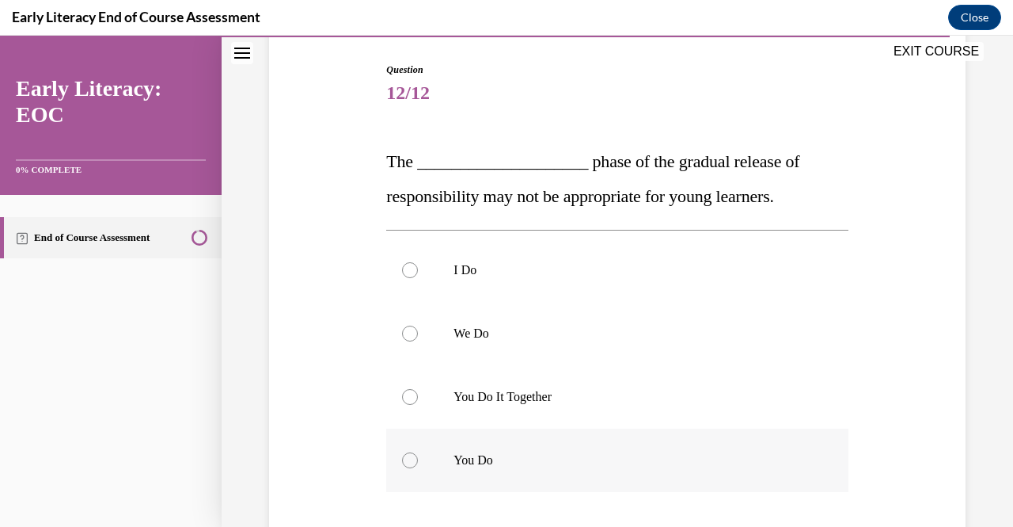
click at [627, 458] on p "You Do" at bounding box center [631, 460] width 355 height 16
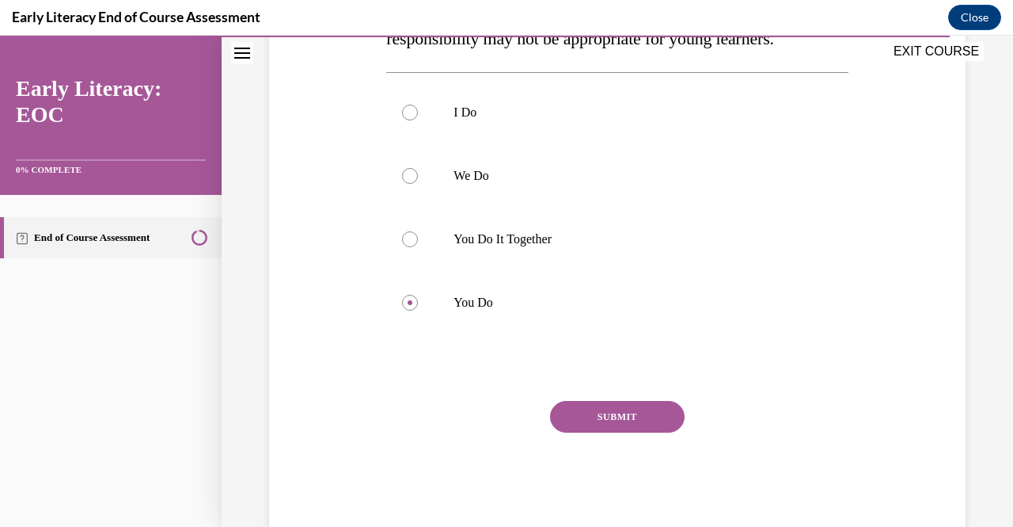
scroll to position [328, 0]
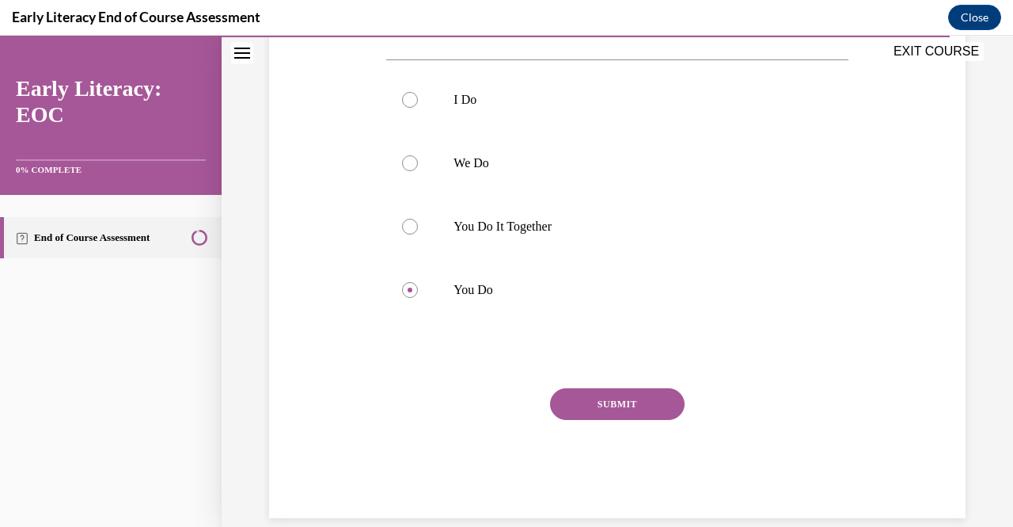
click at [614, 398] on button "SUBMIT" at bounding box center [617, 404] width 135 height 32
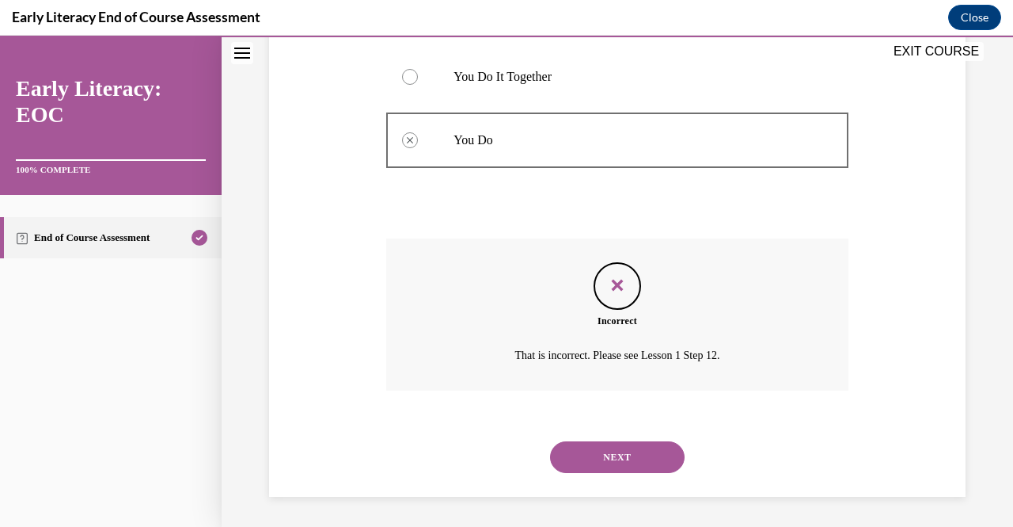
scroll to position [478, 0]
click at [610, 442] on button "NEXT" at bounding box center [617, 456] width 135 height 32
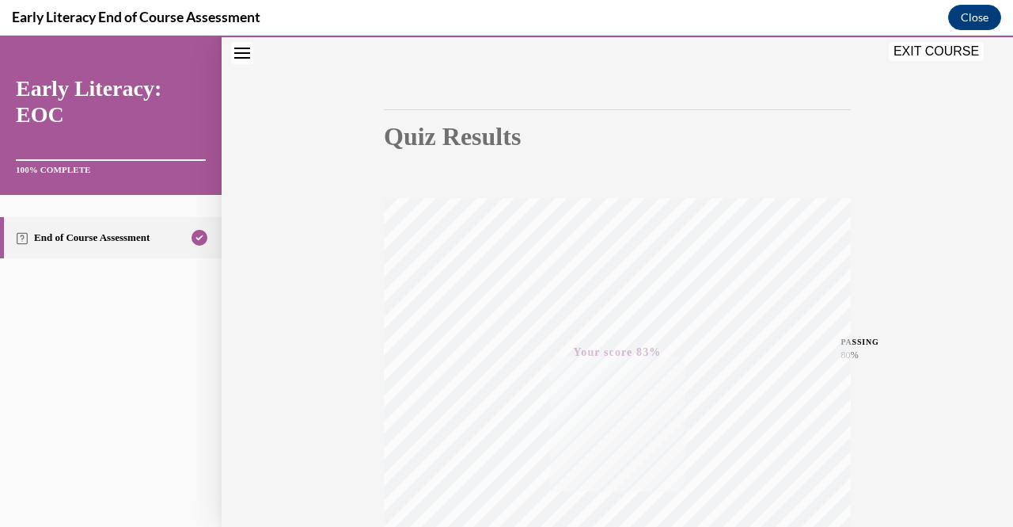
scroll to position [119, 0]
click at [982, 19] on button "Close" at bounding box center [975, 17] width 53 height 25
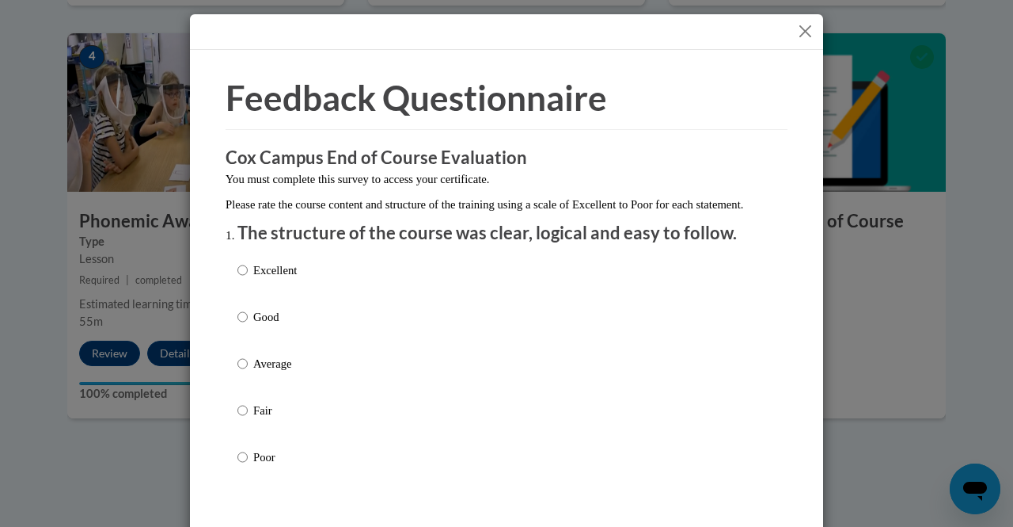
click at [272, 279] on p "Excellent" at bounding box center [275, 269] width 44 height 17
click at [248, 279] on input "Excellent" at bounding box center [243, 269] width 10 height 17
radio input "true"
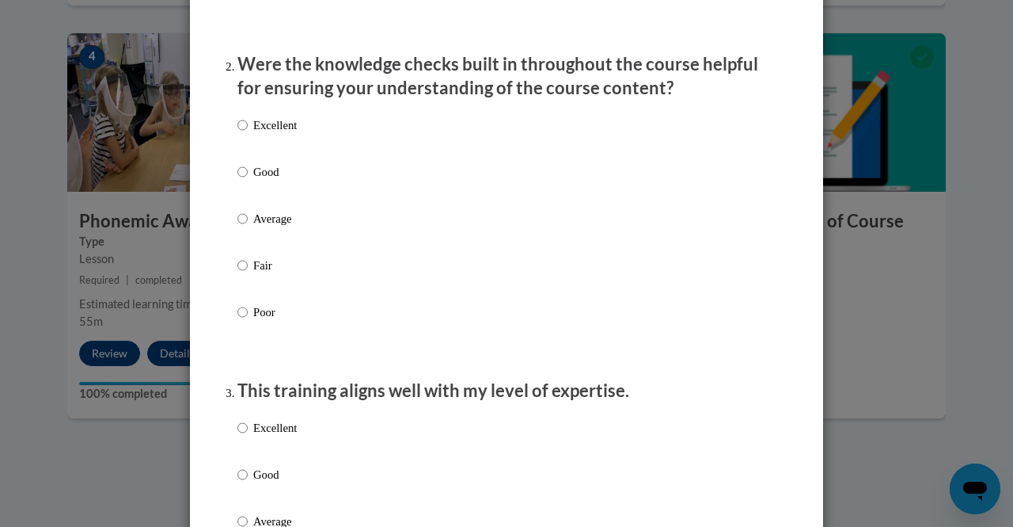
click at [277, 181] on p "Good" at bounding box center [275, 171] width 44 height 17
click at [248, 181] on input "Good" at bounding box center [243, 171] width 10 height 17
radio input "true"
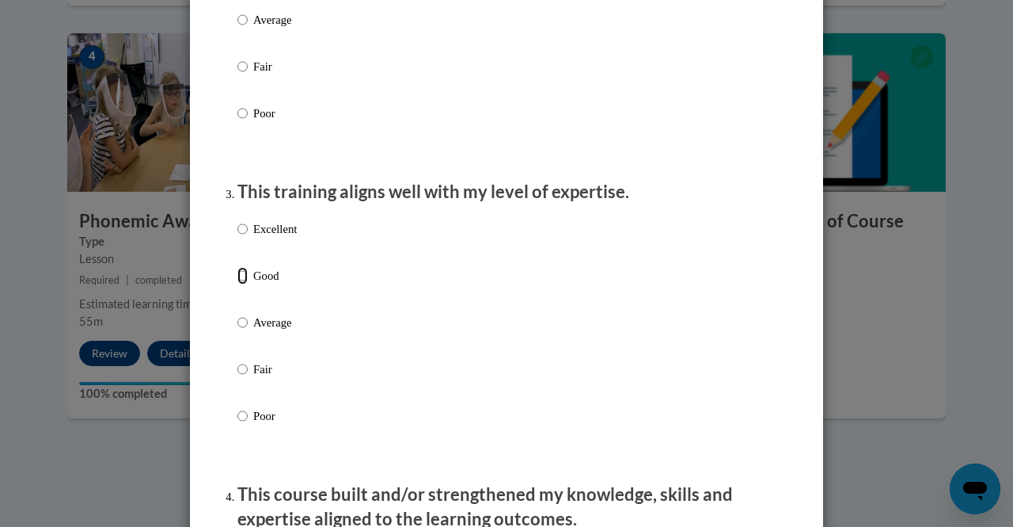
click at [238, 284] on input "Good" at bounding box center [243, 275] width 10 height 17
radio input "true"
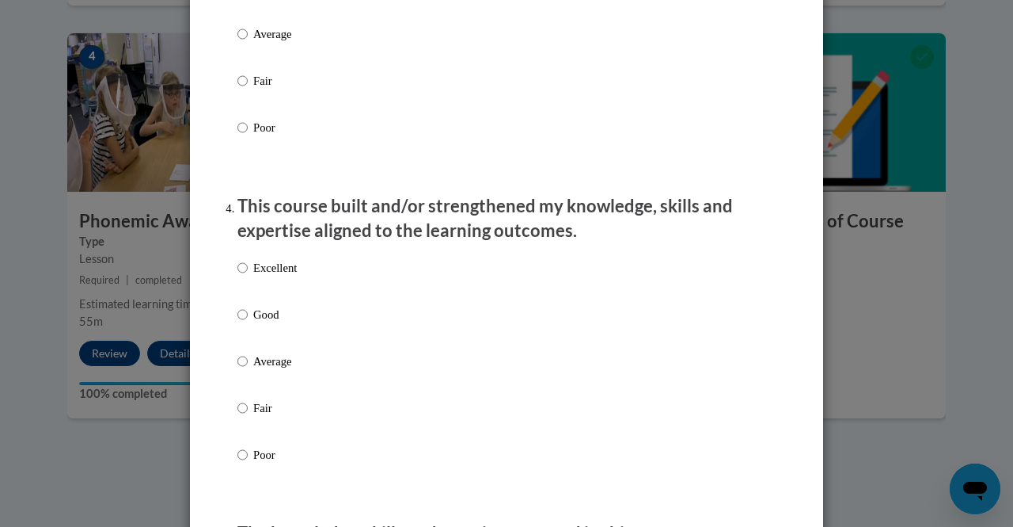
click at [261, 323] on p "Good" at bounding box center [275, 314] width 44 height 17
click at [248, 323] on input "Good" at bounding box center [243, 314] width 10 height 17
radio input "true"
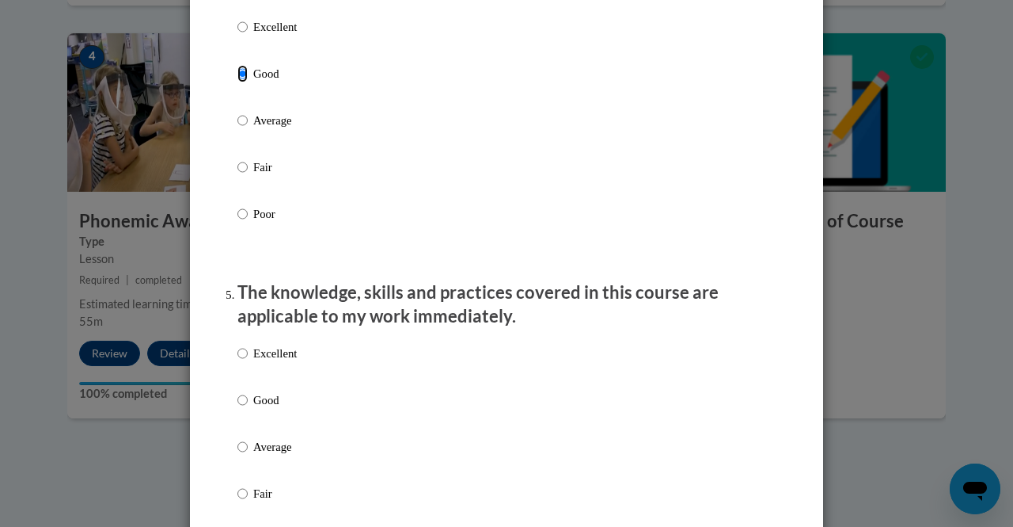
scroll to position [1226, 0]
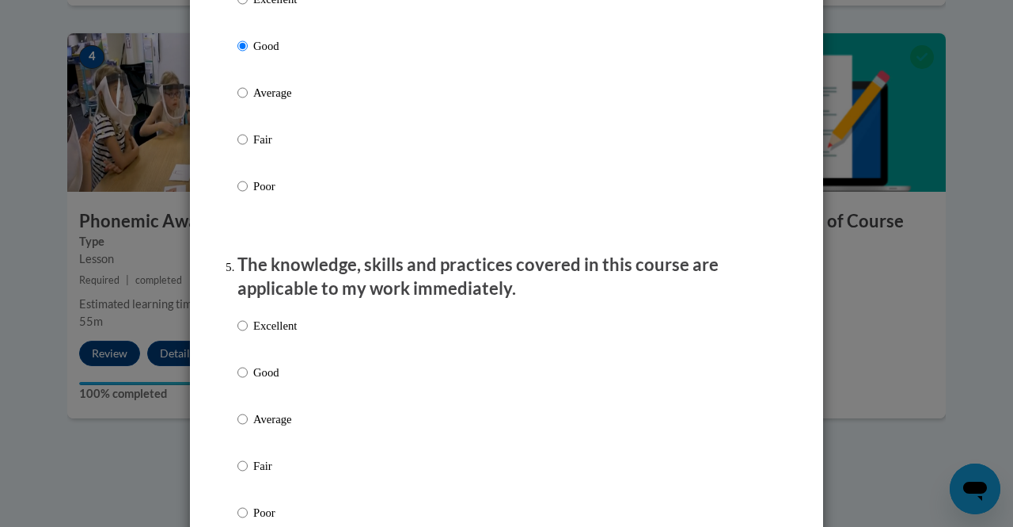
click at [253, 359] on label "Excellent" at bounding box center [267, 338] width 59 height 43
click at [248, 334] on input "Excellent" at bounding box center [243, 325] width 10 height 17
radio input "true"
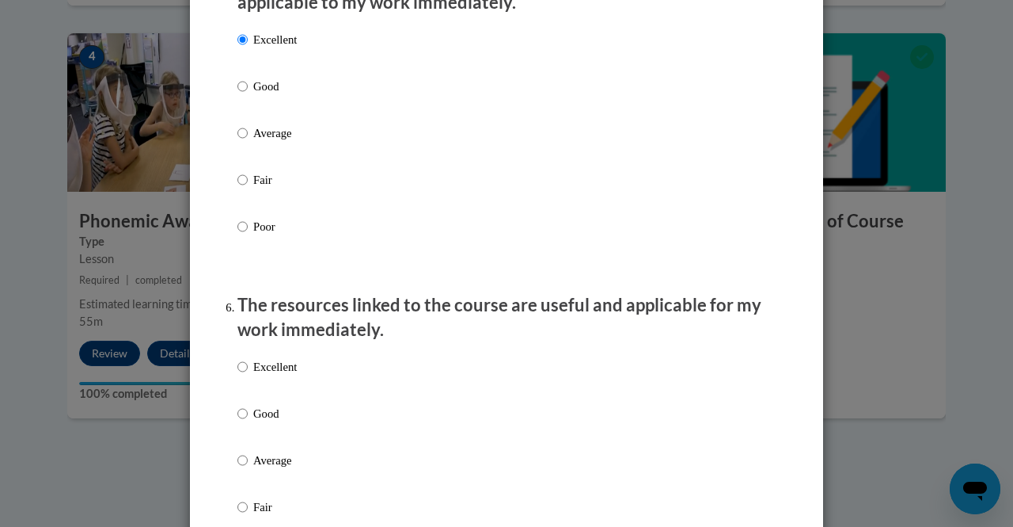
click at [257, 375] on p "Excellent" at bounding box center [275, 366] width 44 height 17
click at [248, 375] on input "Excellent" at bounding box center [243, 366] width 10 height 17
radio input "true"
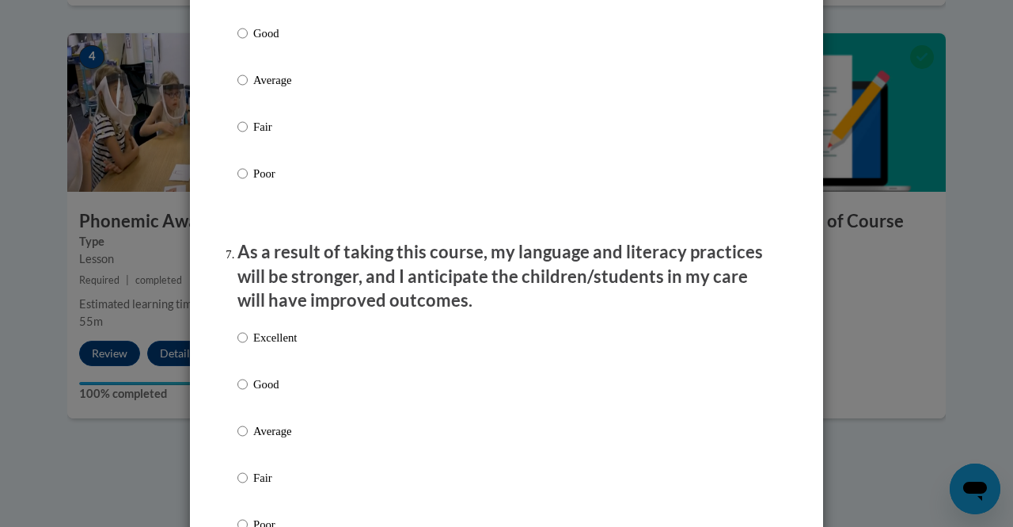
scroll to position [1906, 0]
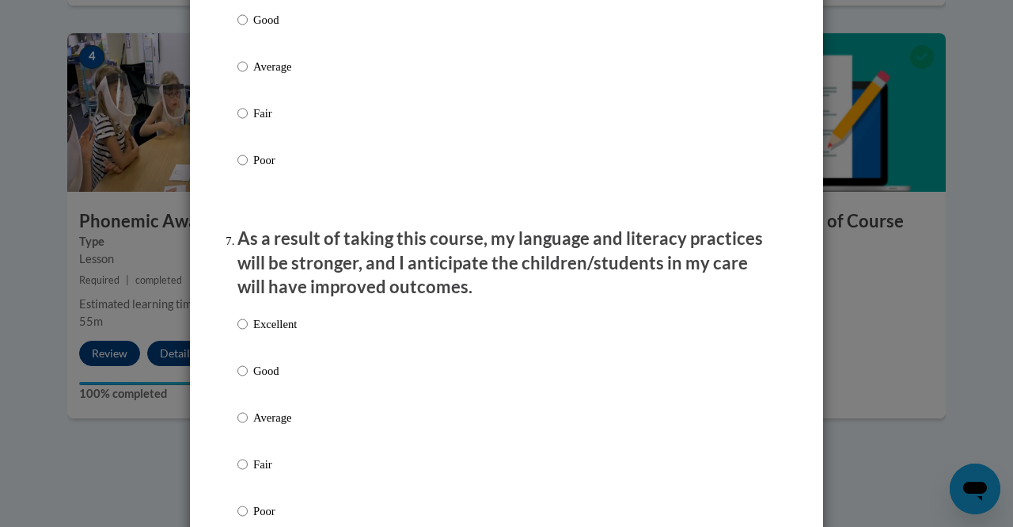
click at [371, 361] on div "Excellent Good Average Fair Poor" at bounding box center [507, 436] width 538 height 258
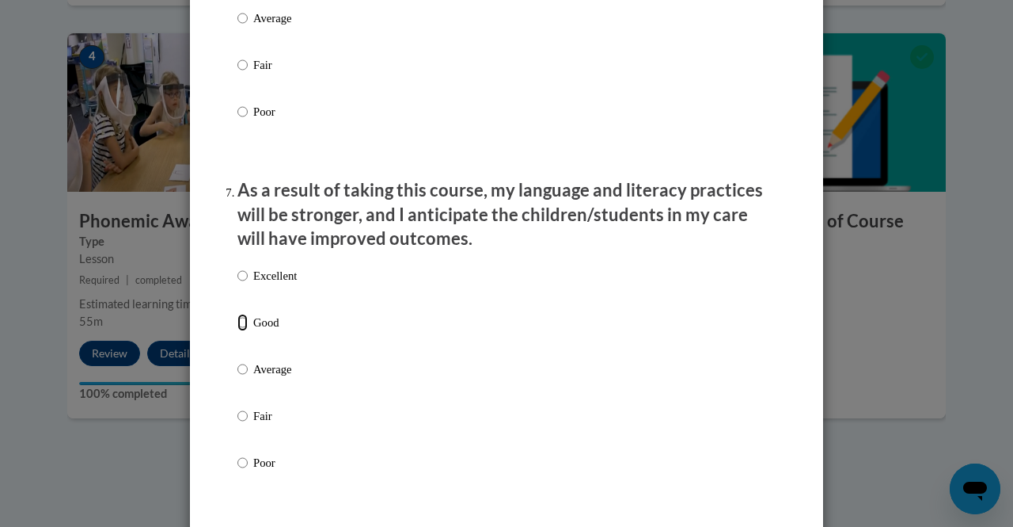
click at [238, 331] on input "Good" at bounding box center [243, 322] width 10 height 17
radio input "true"
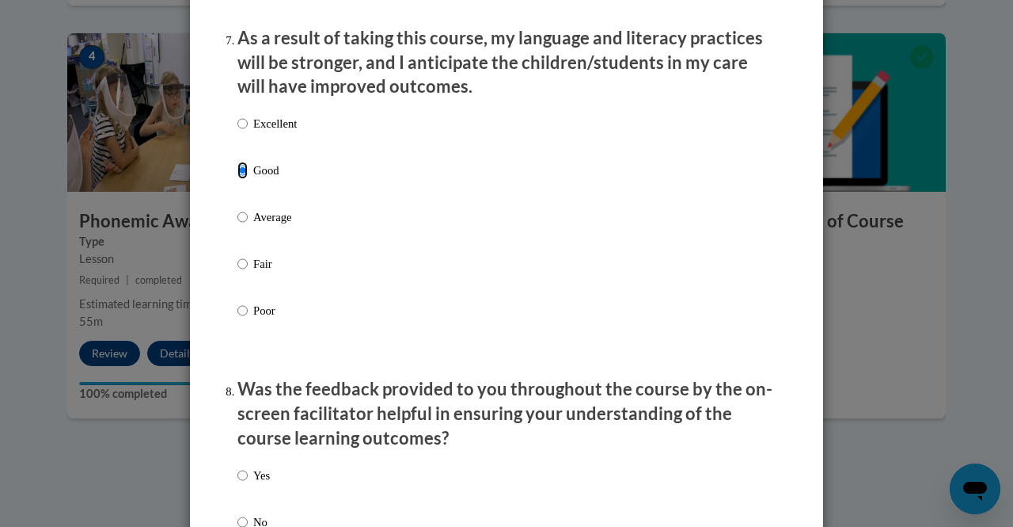
scroll to position [2224, 0]
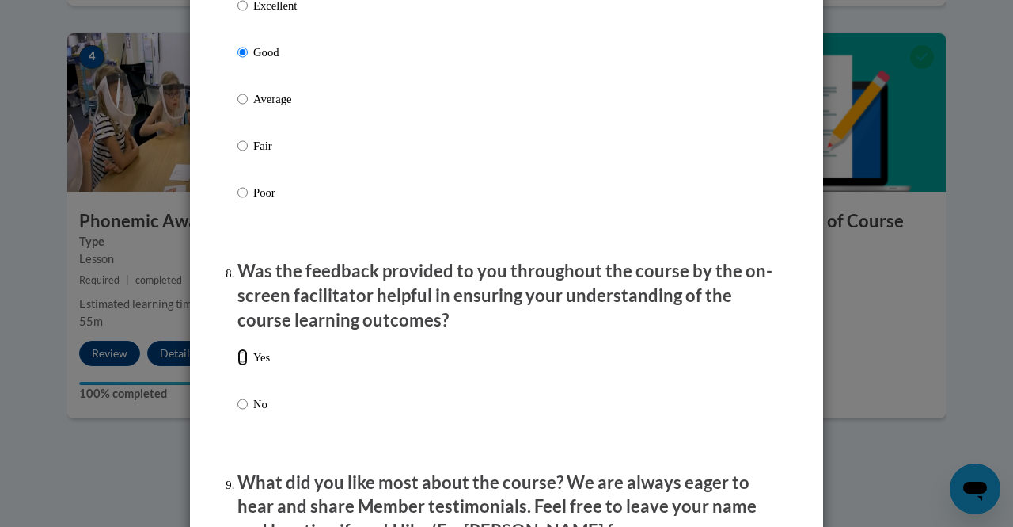
click at [238, 366] on input "Yes" at bounding box center [243, 356] width 10 height 17
radio input "true"
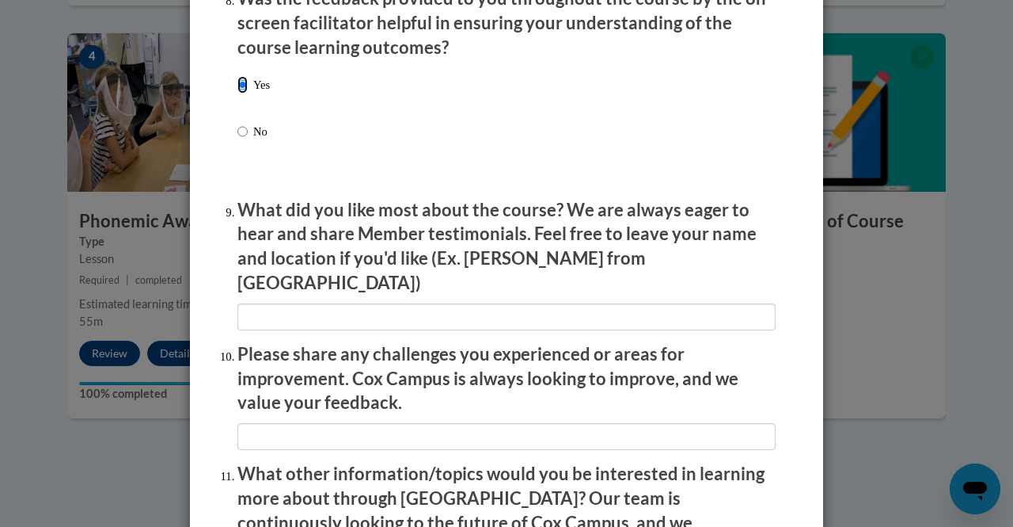
scroll to position [2499, 0]
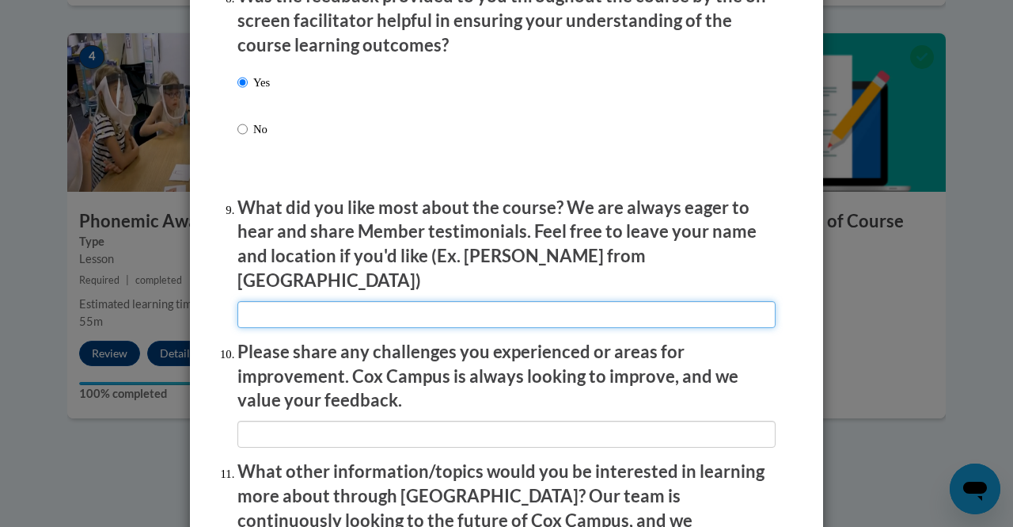
click at [554, 306] on input "textbox" at bounding box center [507, 314] width 538 height 27
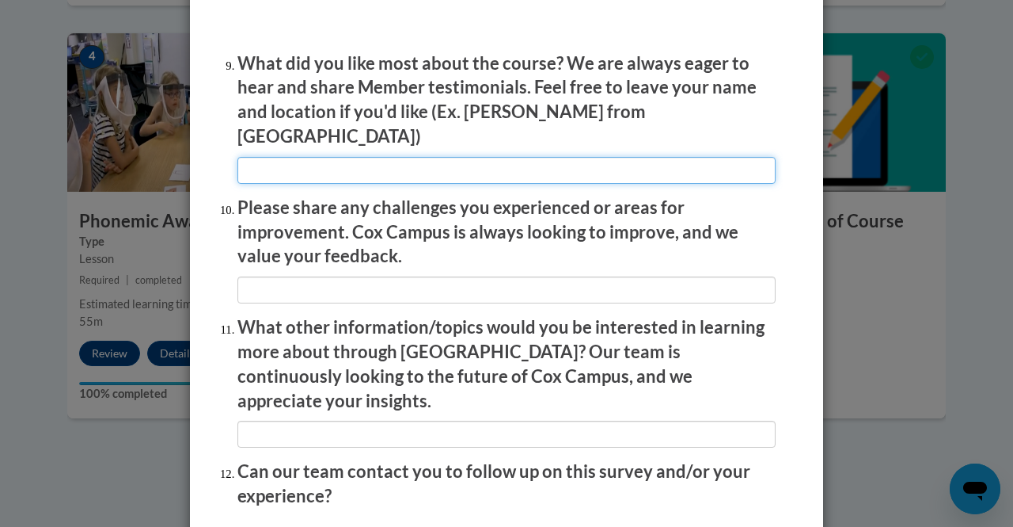
scroll to position [2766, 0]
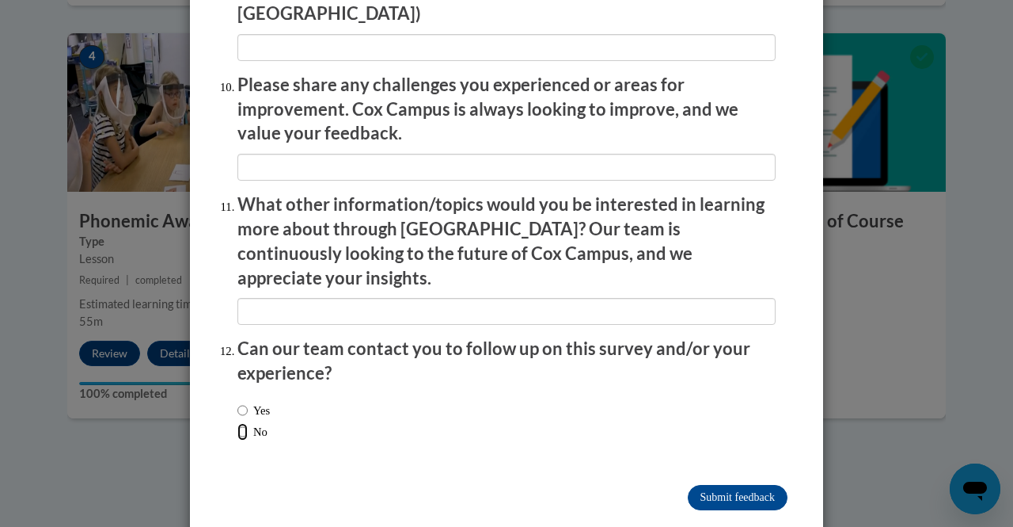
click at [238, 423] on input "No" at bounding box center [243, 431] width 10 height 17
radio input "true"
click at [722, 485] on input "Submit feedback" at bounding box center [738, 497] width 100 height 25
